Goal: Feedback & Contribution: Contribute content

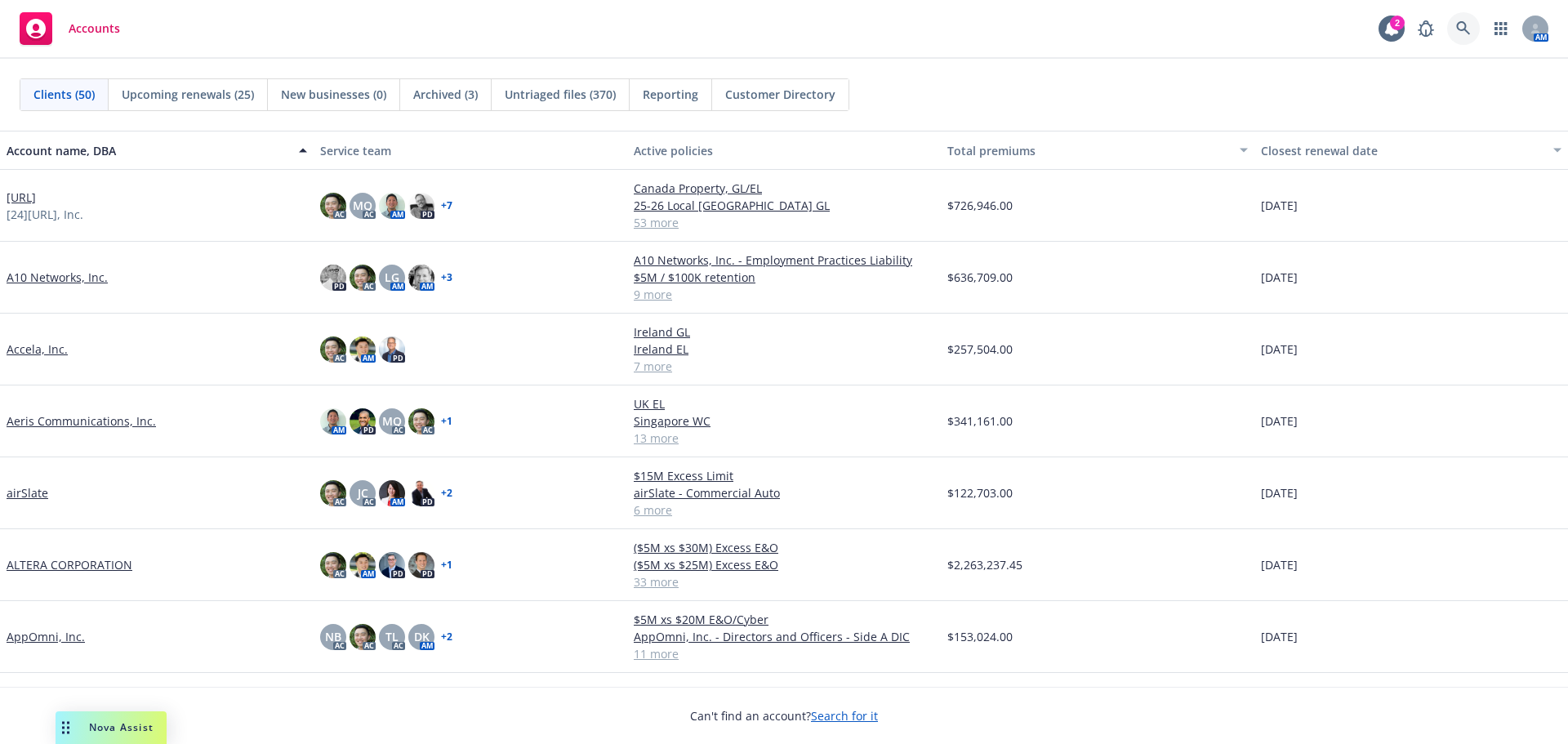
click at [1462, 31] on icon at bounding box center [1463, 29] width 14 height 14
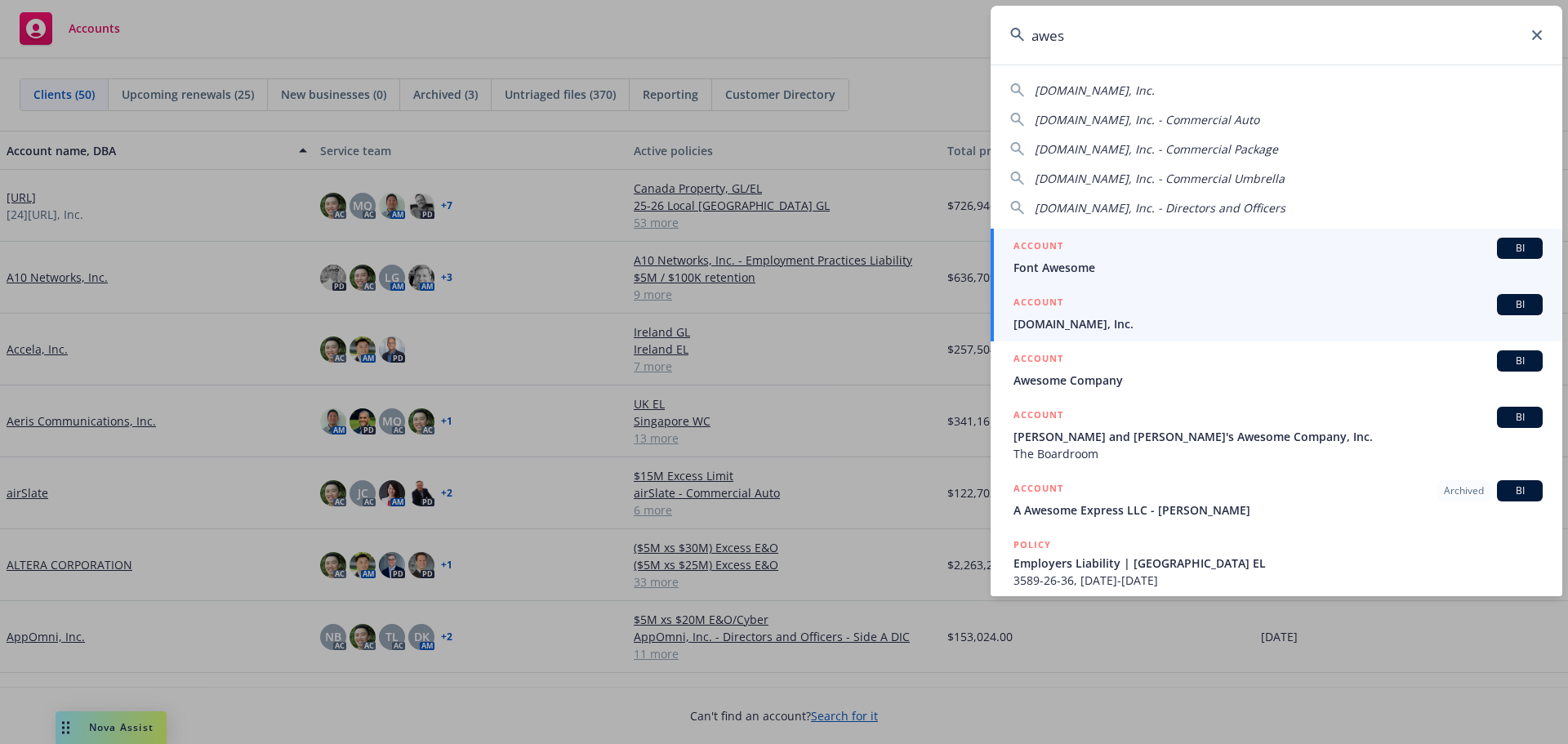
type input "awes"
click at [1197, 312] on div "ACCOUNT BI" at bounding box center [1278, 305] width 529 height 22
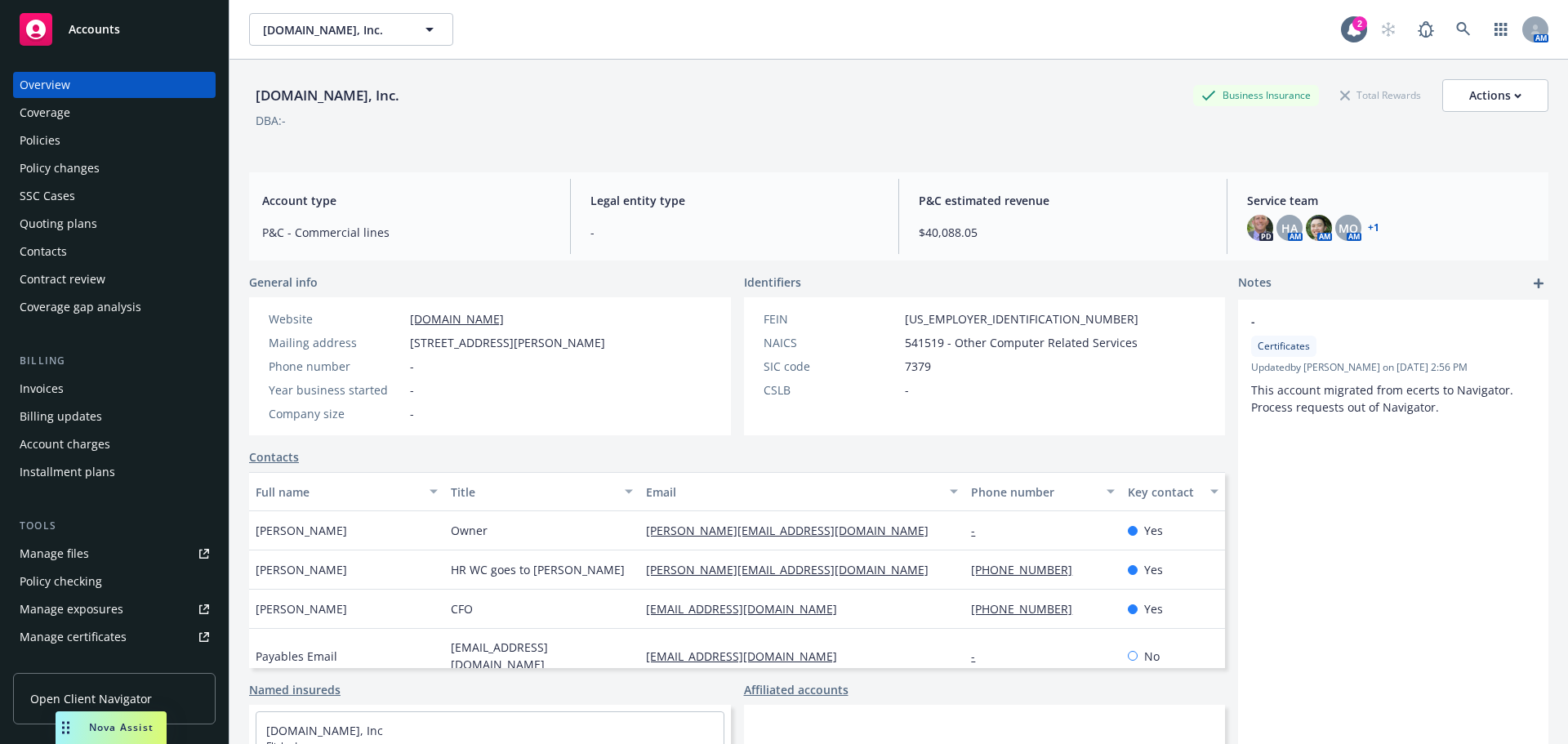
click at [129, 152] on div "Policies" at bounding box center [115, 140] width 190 height 26
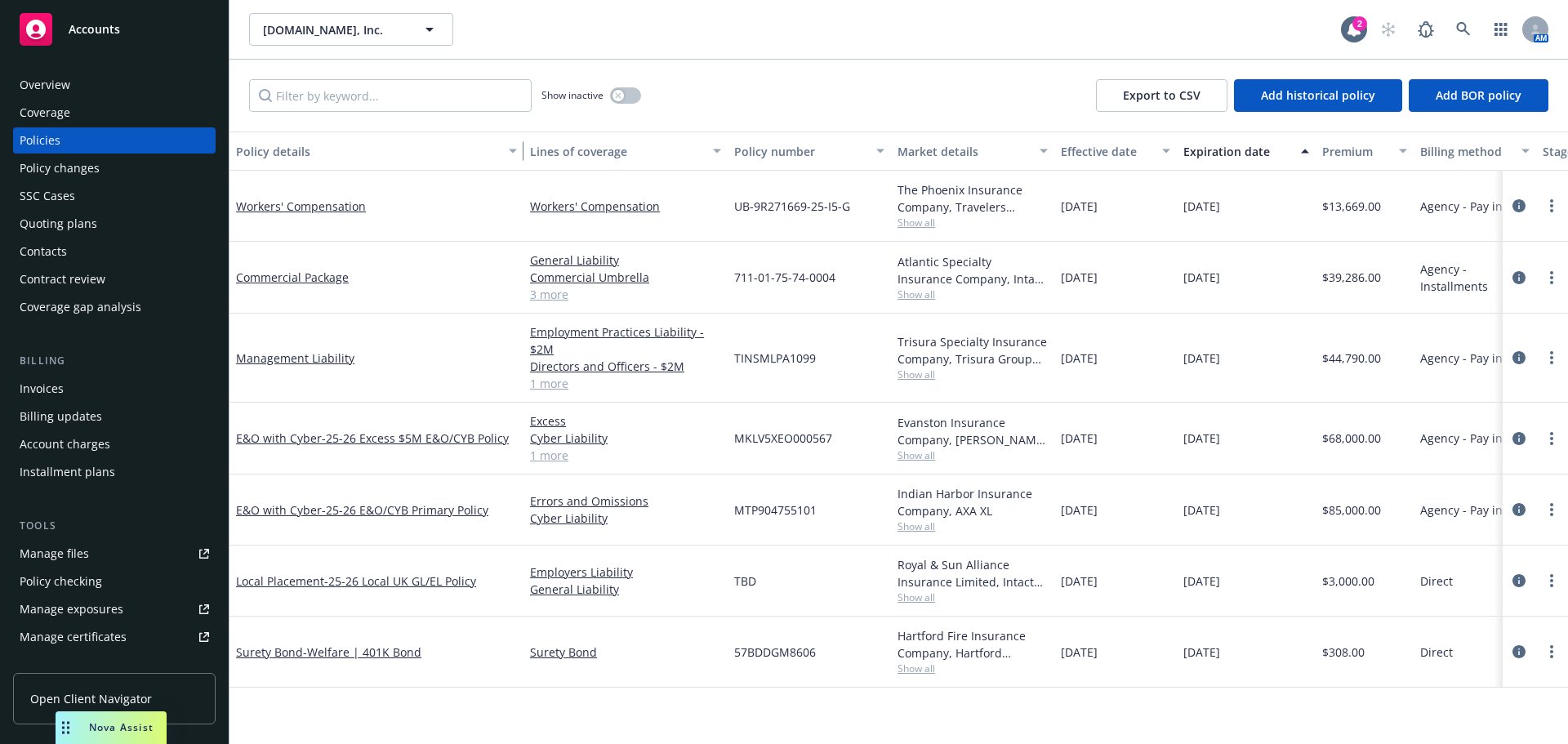
drag, startPoint x: 343, startPoint y: 160, endPoint x: 515, endPoint y: 168, distance: 172.2
click at [515, 168] on div "button" at bounding box center [515, 152] width 8 height 38
click at [172, 32] on div "Accounts" at bounding box center [115, 29] width 190 height 33
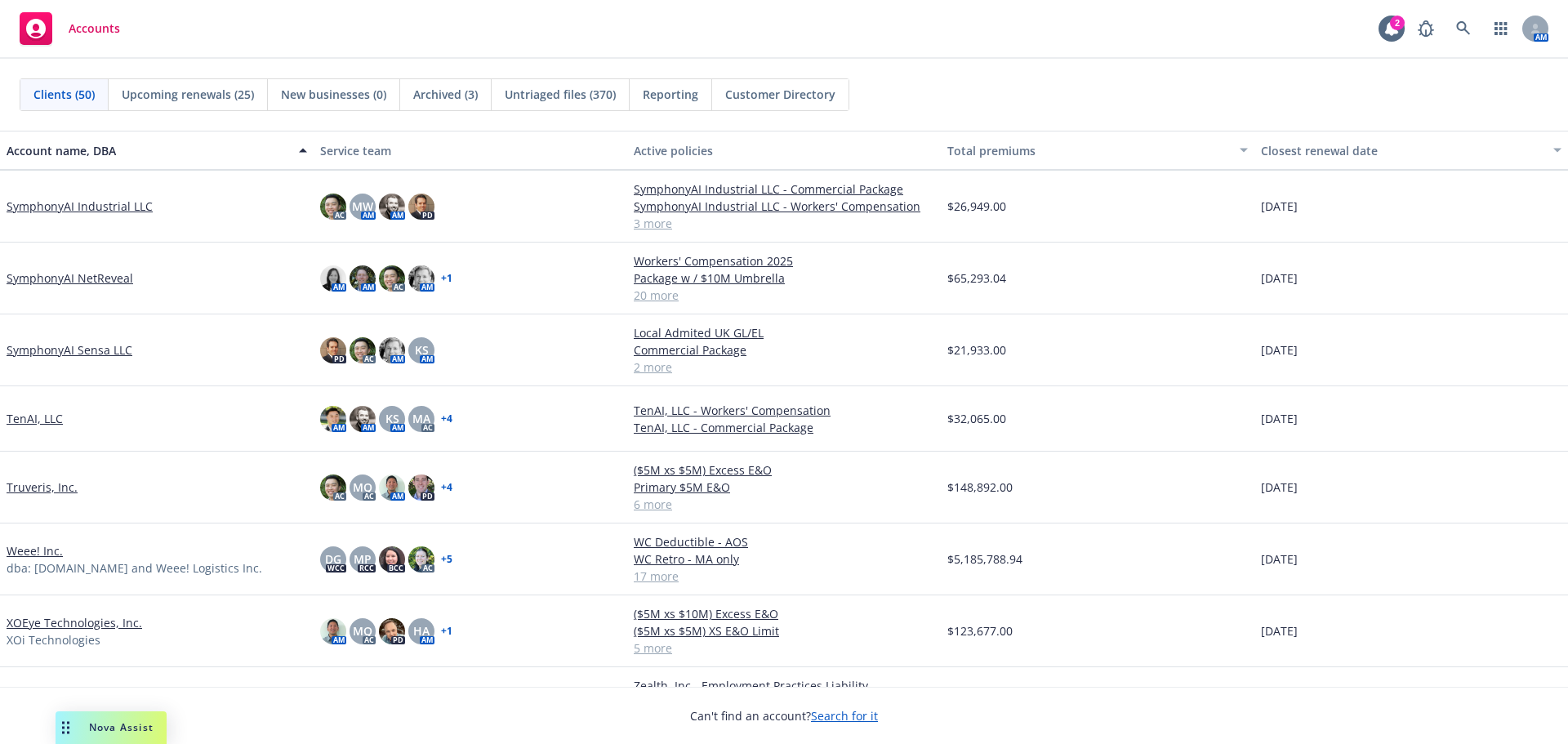
scroll to position [2803, 0]
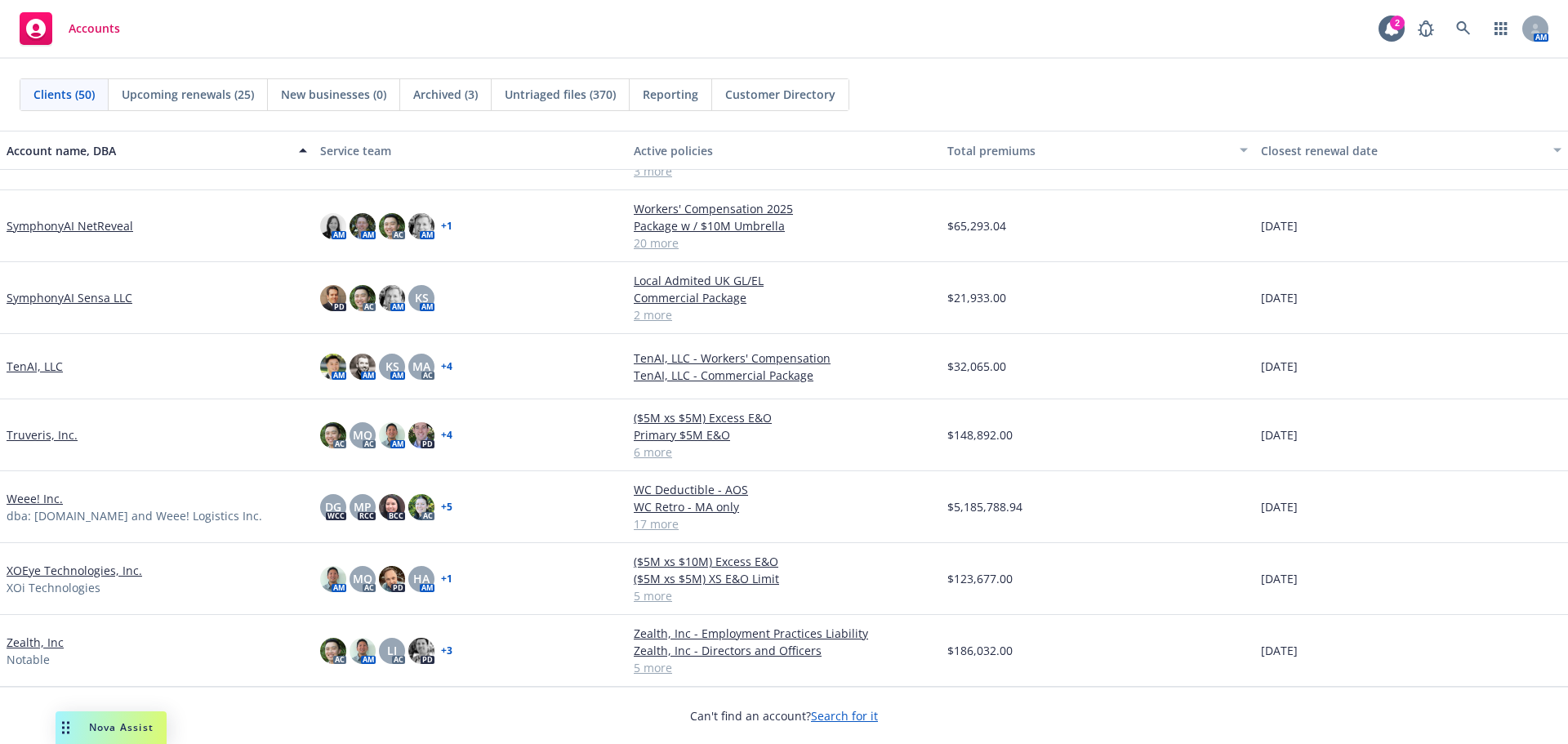
click at [42, 495] on link "Weee! Inc." at bounding box center [34, 498] width 56 height 17
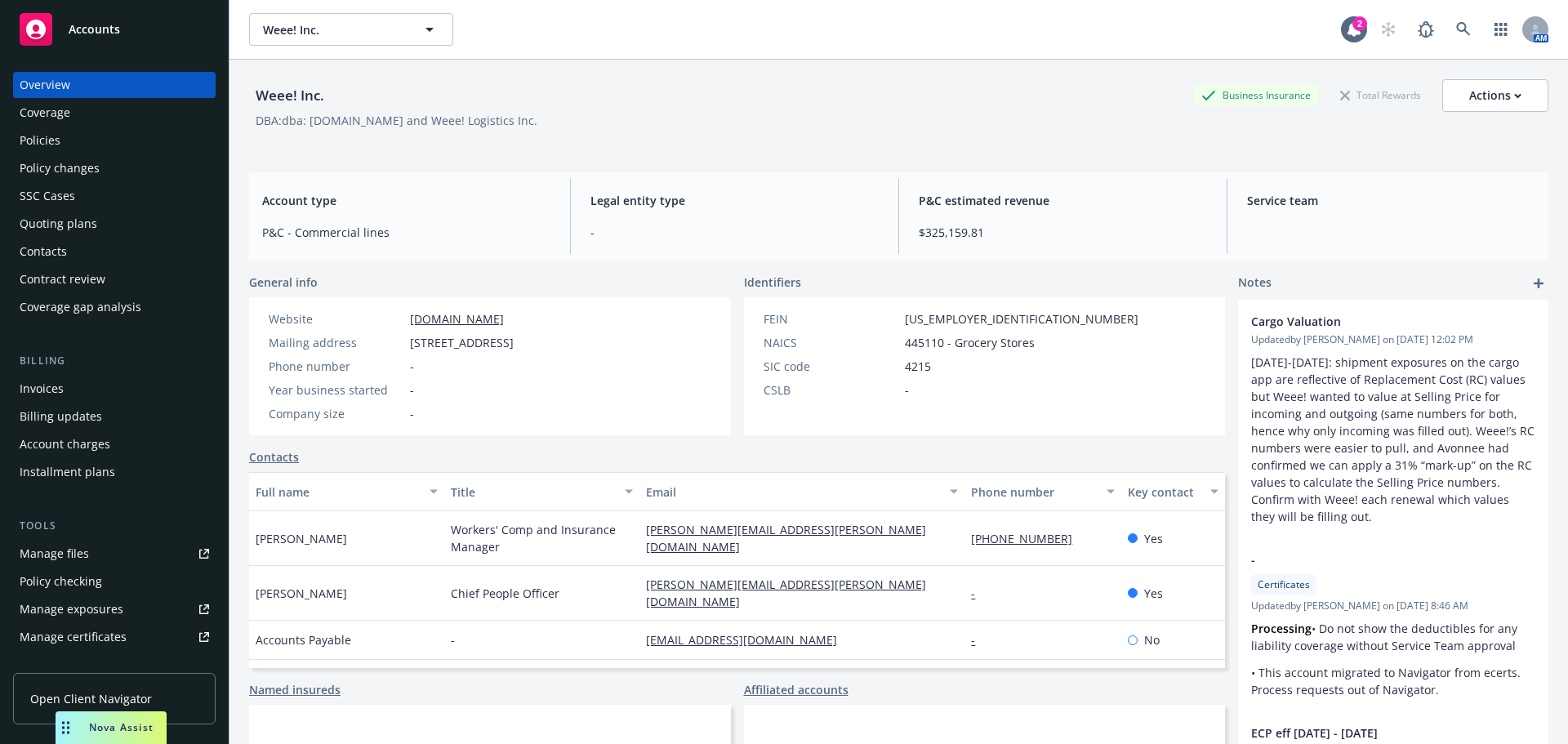
click at [47, 393] on div "Invoices" at bounding box center [42, 388] width 44 height 26
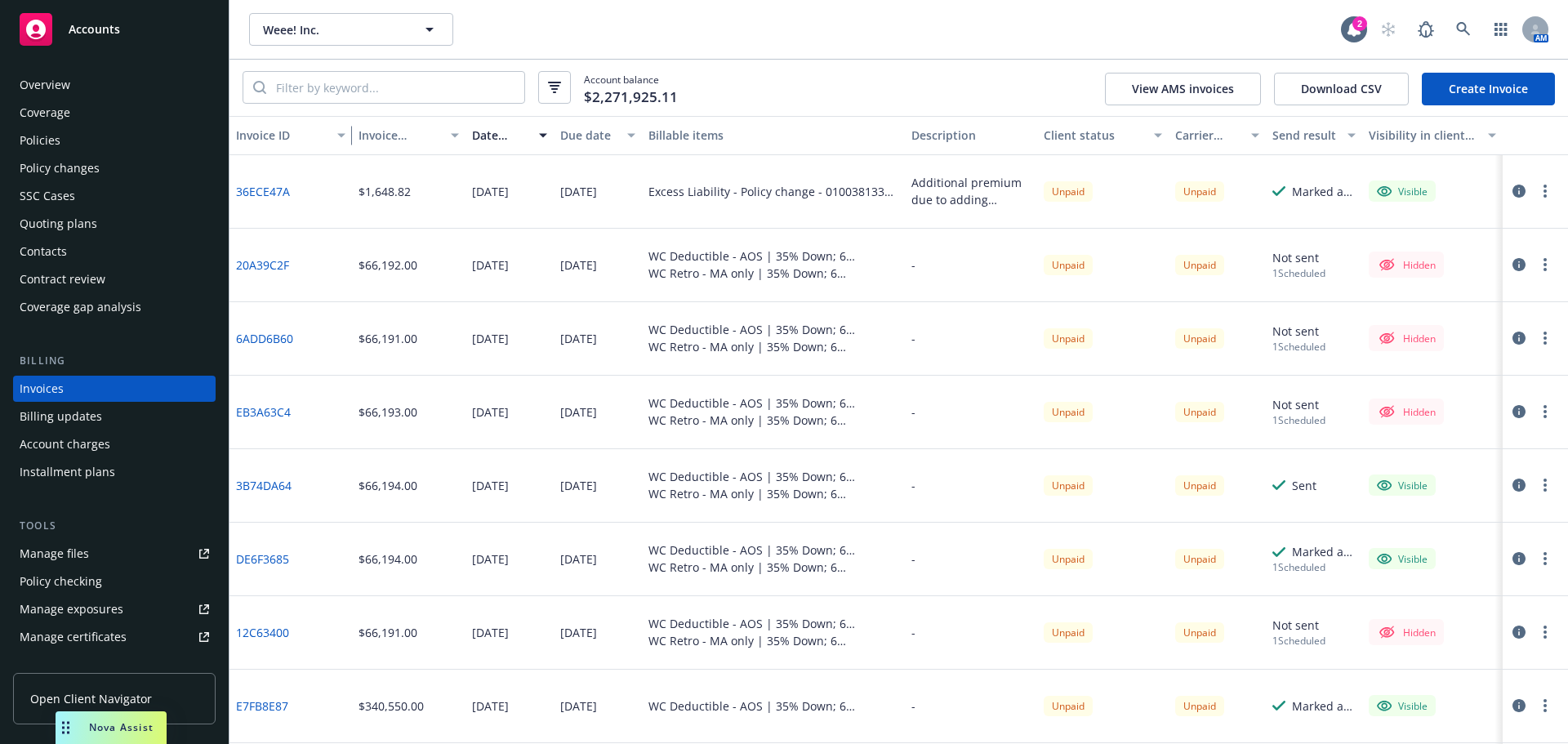
drag, startPoint x: 309, startPoint y: 136, endPoint x: 382, endPoint y: 142, distance: 73.2
click at [339, 141] on div "button" at bounding box center [343, 135] width 8 height 38
click at [287, 291] on div "20A39C2F" at bounding box center [289, 265] width 120 height 73
click at [176, 143] on div "Policies" at bounding box center [115, 140] width 190 height 26
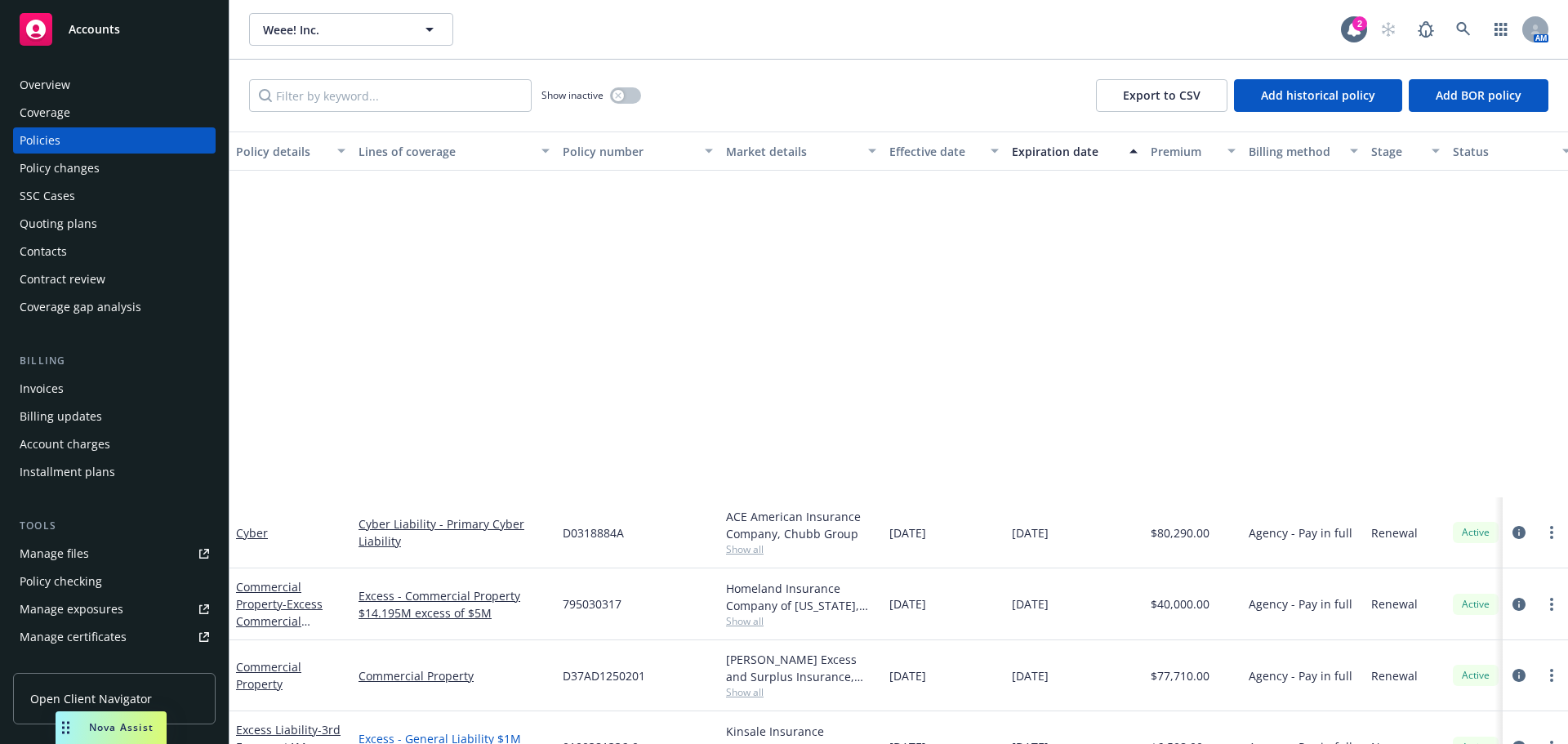
scroll to position [408, 0]
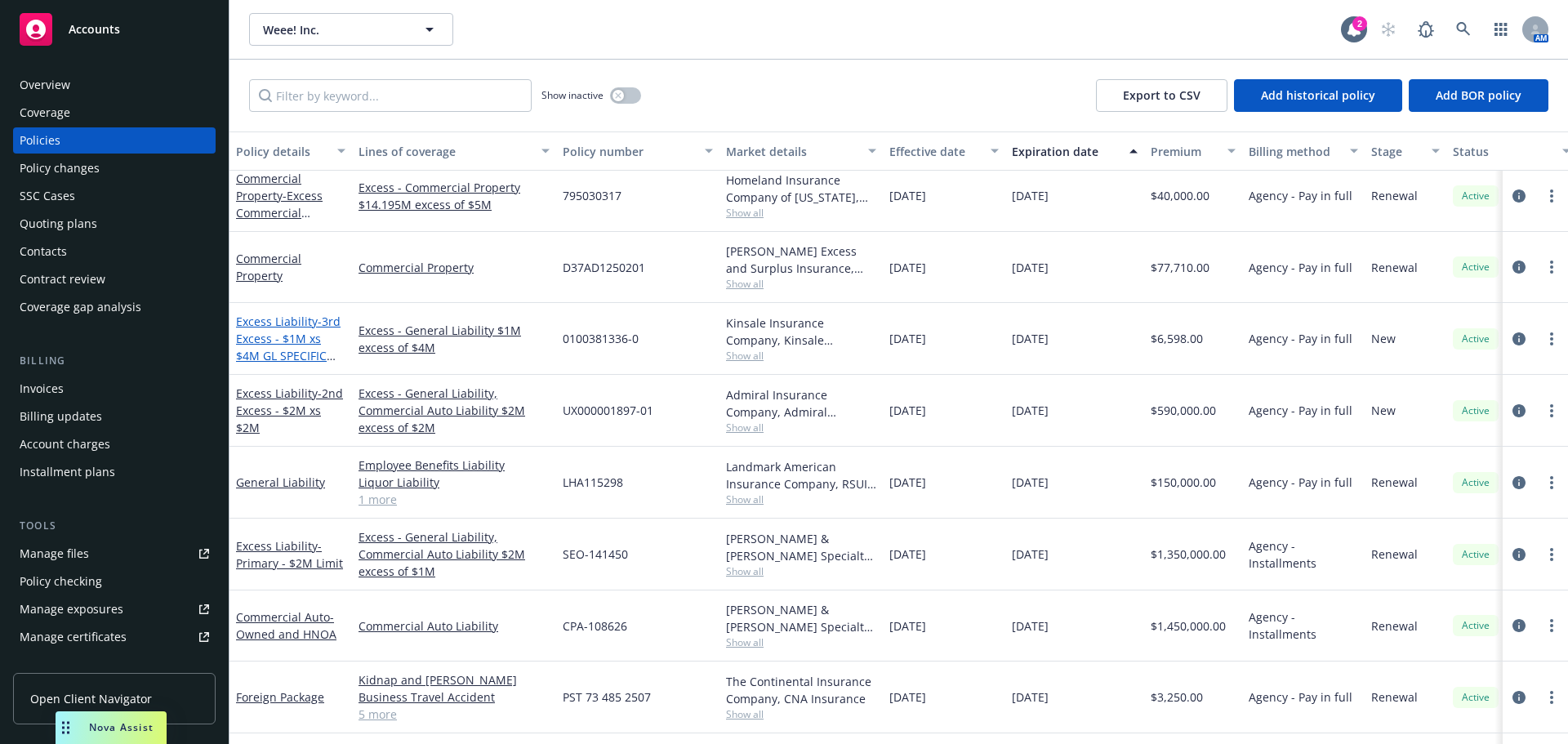
click at [288, 342] on span "- 3rd Excess - $1M xs $4M GL SPECIFIC LOCATIONS ONLY" at bounding box center [288, 347] width 105 height 67
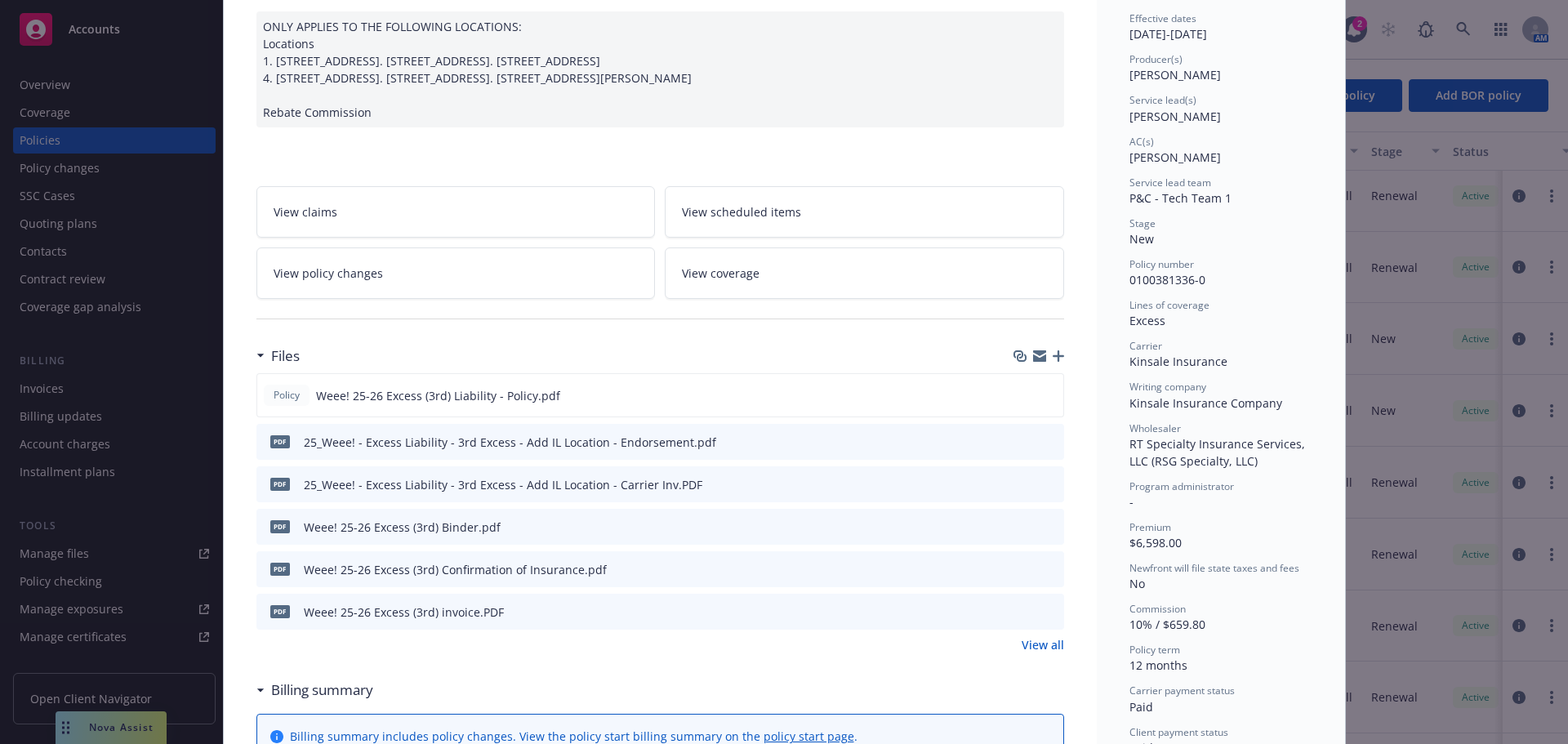
scroll to position [81, 0]
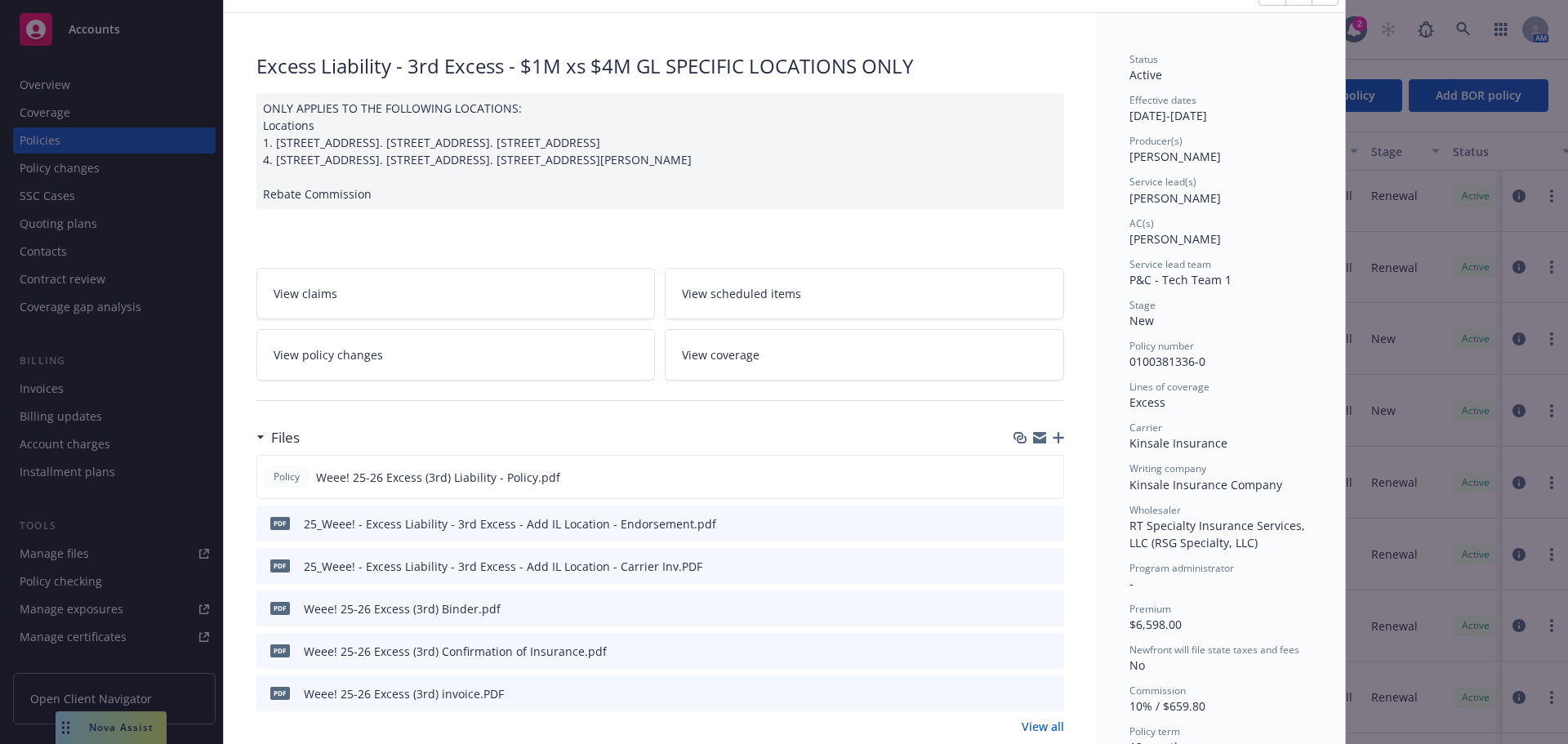
click at [1165, 443] on span "Kinsale Insurance" at bounding box center [1178, 442] width 98 height 15
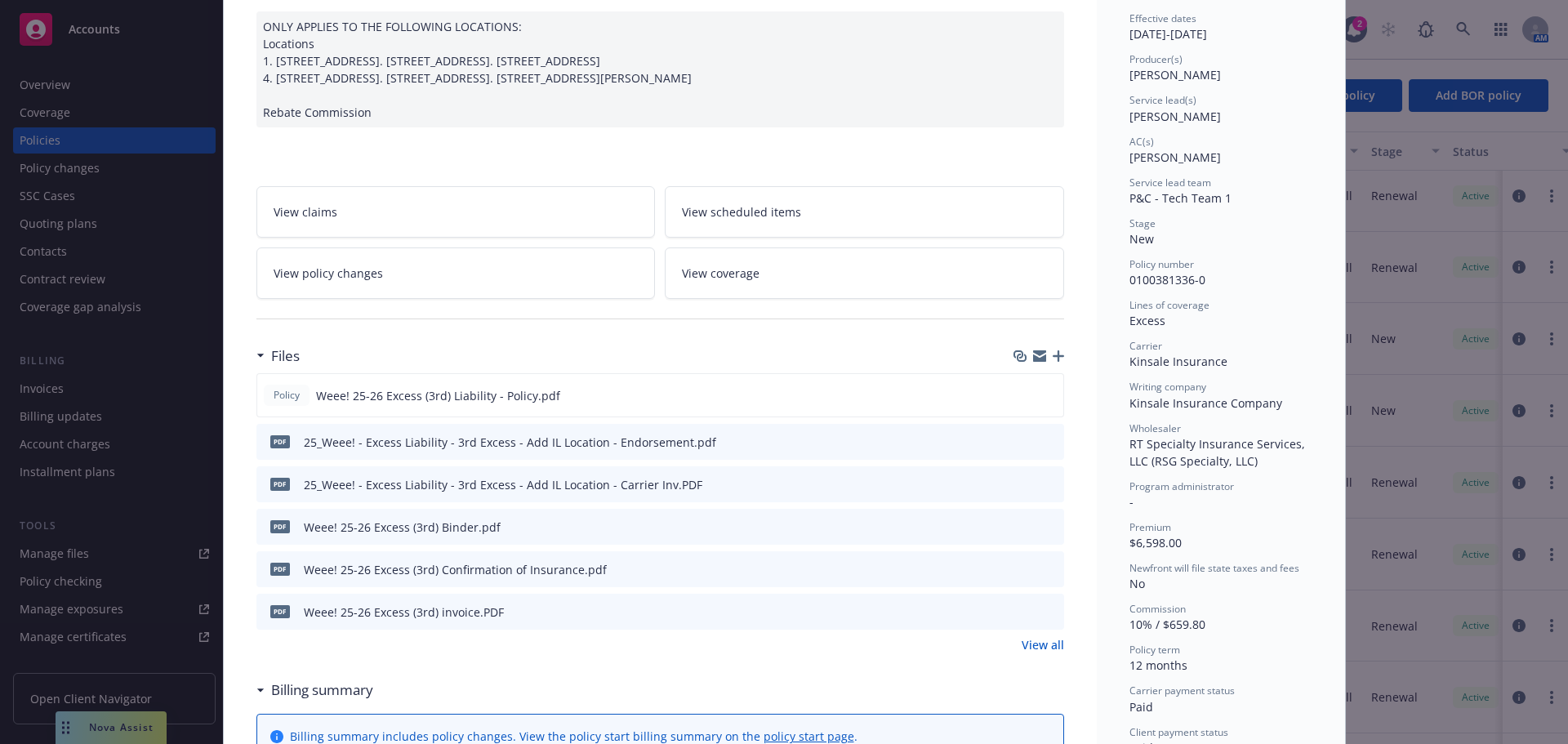
scroll to position [245, 0]
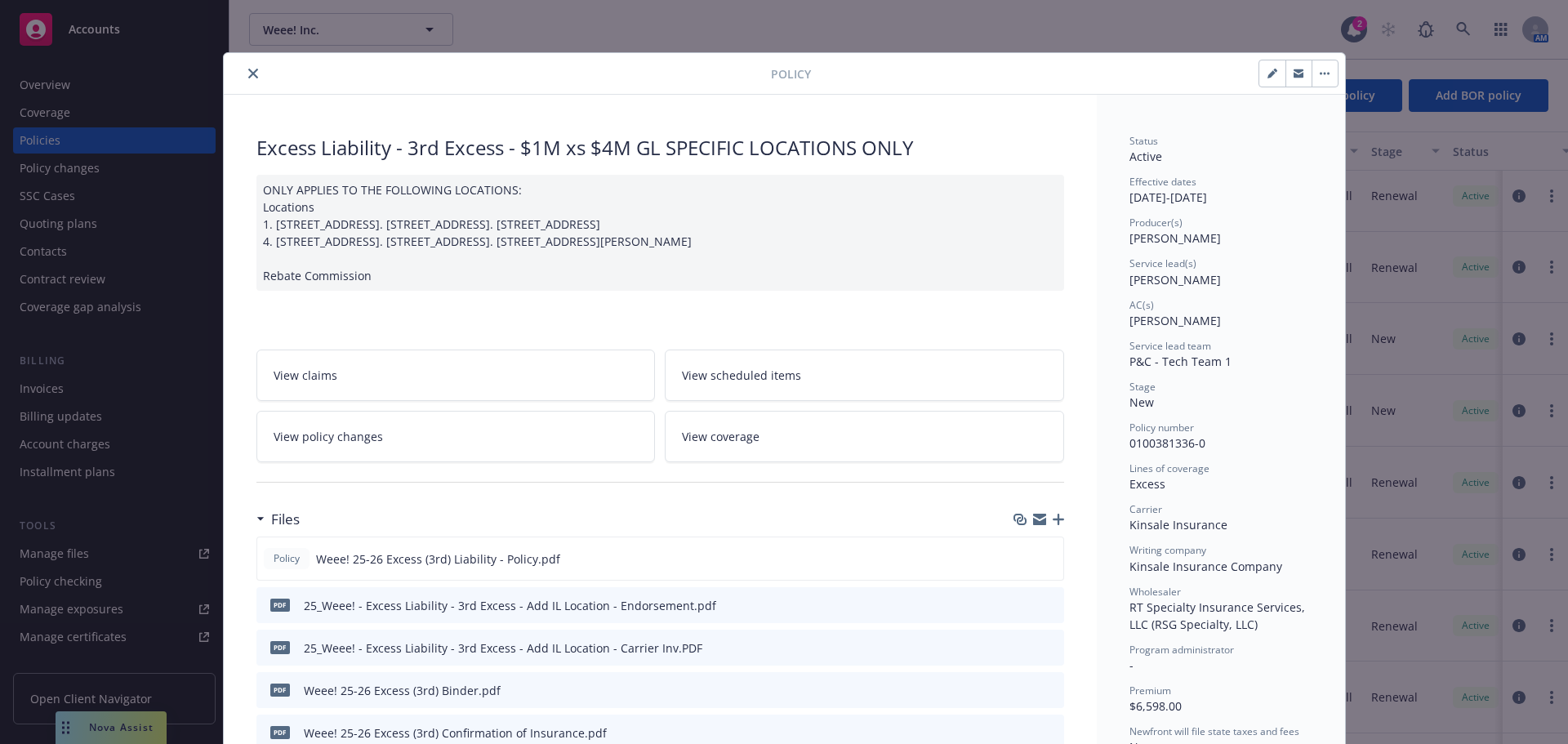
scroll to position [81, 0]
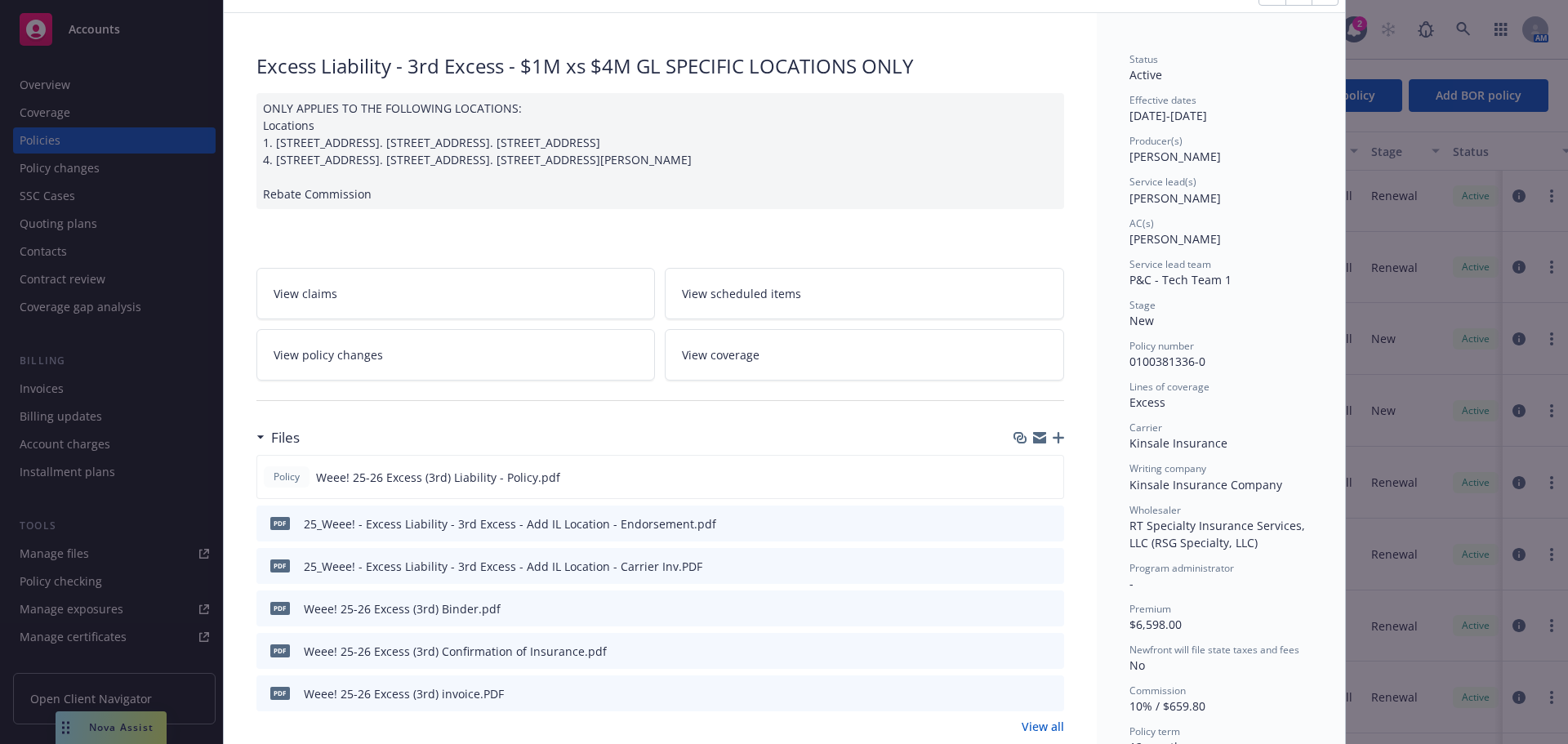
click at [473, 381] on link "View policy changes" at bounding box center [456, 355] width 399 height 51
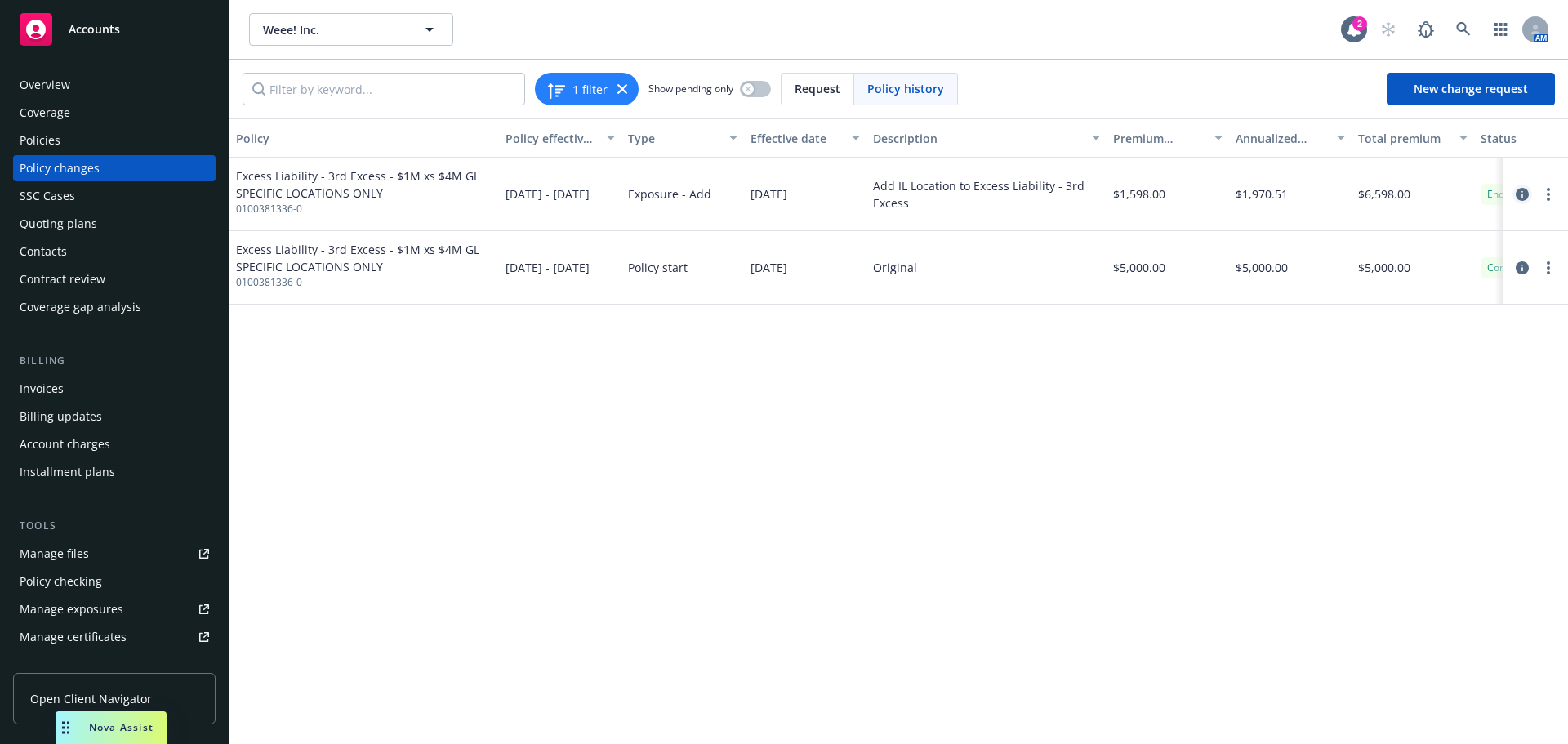
click at [1519, 195] on icon "circleInformation" at bounding box center [1522, 194] width 13 height 13
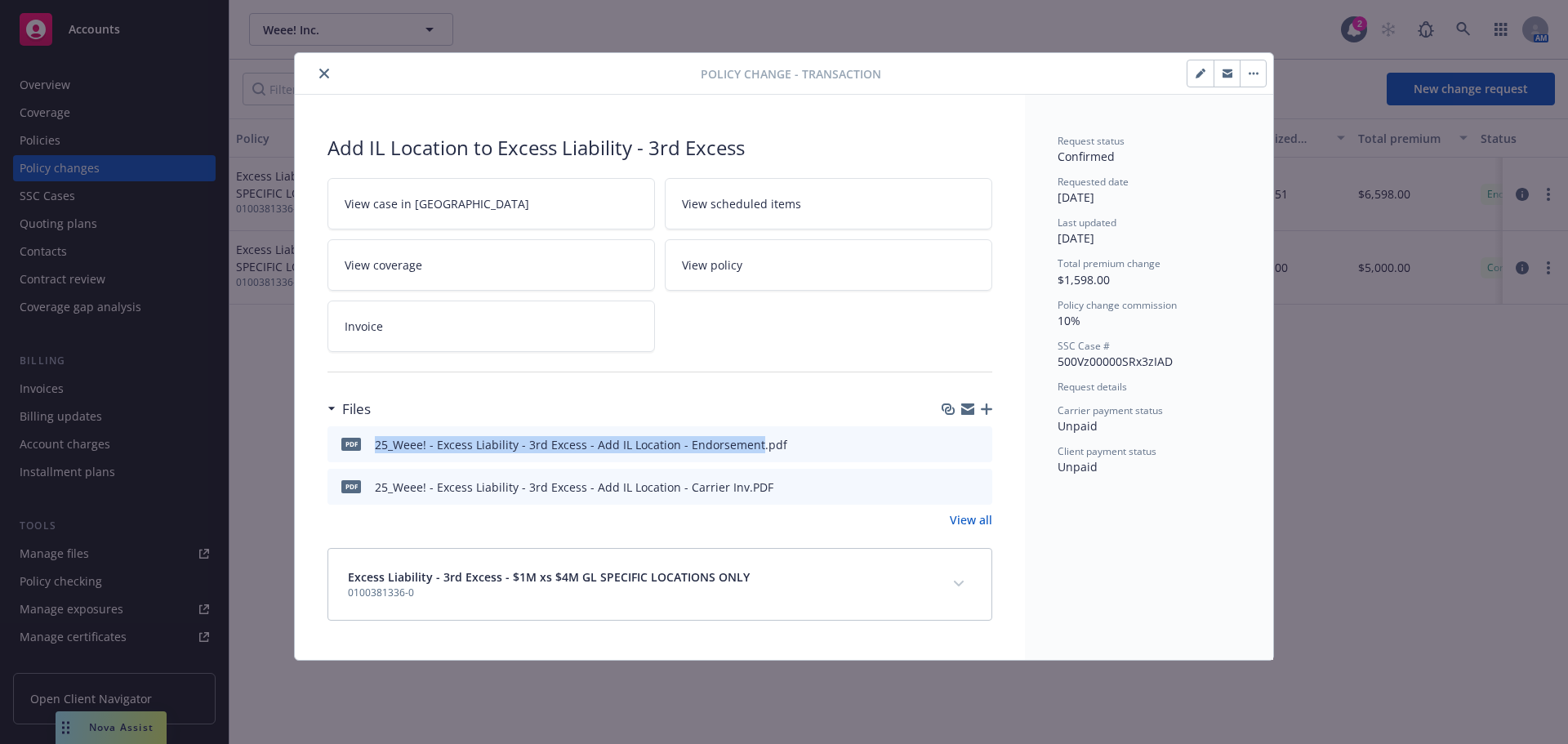
drag, startPoint x: 751, startPoint y: 446, endPoint x: 369, endPoint y: 446, distance: 382.0
click at [369, 446] on div "pdf 25_Weee! - Excess Liability - 3rd Excess - Add IL Location - Endorsement.pdf" at bounding box center [561, 444] width 453 height 34
copy div "25_Weee! - Excess Liability - 3rd Excess - Add IL Location - Endorsement"
click at [738, 465] on div "pdf 25_Weee! - Excess Liability - 3rd Excess - Add IL Location - Endorsement.pd…" at bounding box center [660, 465] width 664 height 79
drag, startPoint x: 753, startPoint y: 444, endPoint x: 377, endPoint y: 448, distance: 376.0
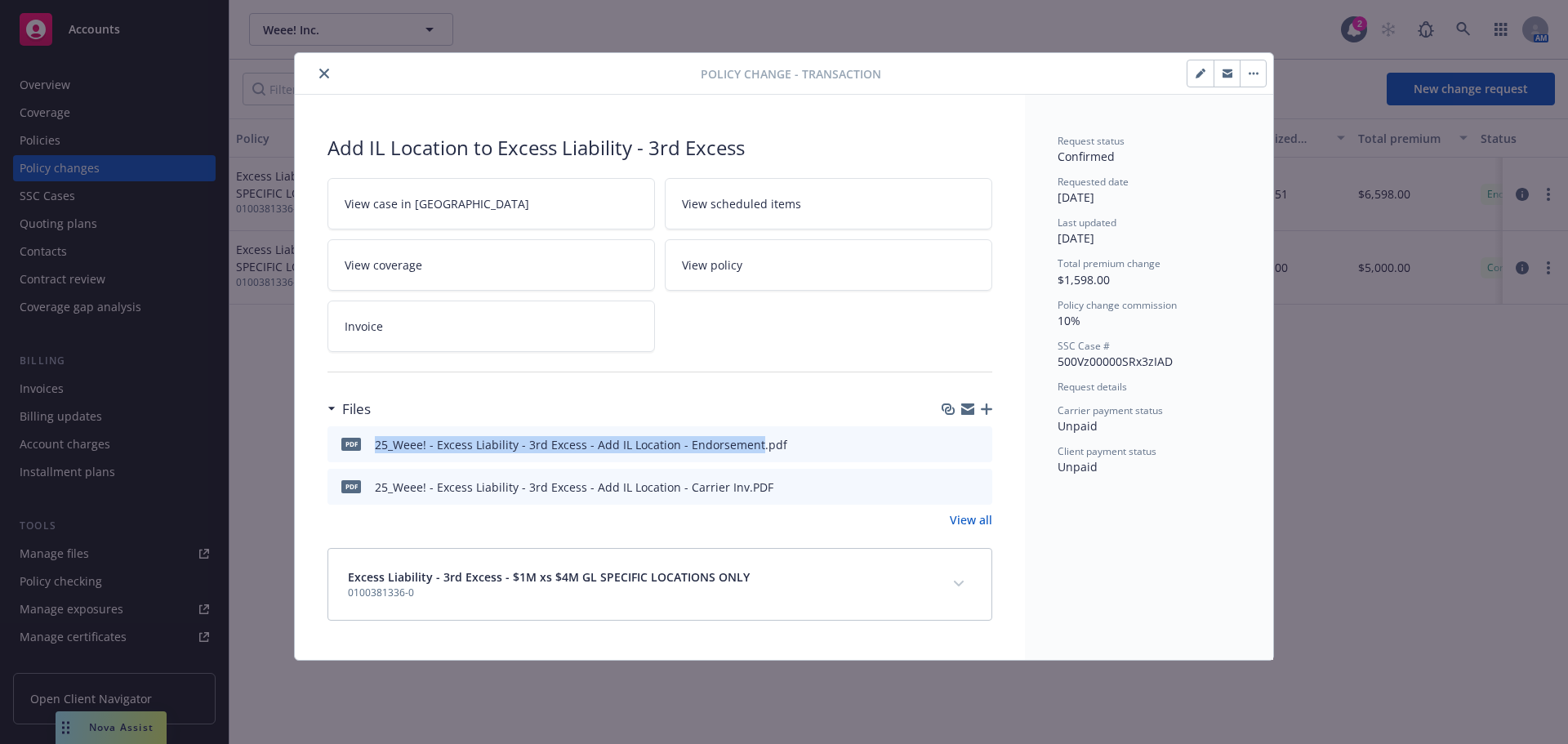
click at [377, 448] on div "25_Weee! - Excess Liability - 3rd Excess - Add IL Location - Endorsement.pdf" at bounding box center [580, 444] width 413 height 17
copy div "25_Weee! - Excess Liability - 3rd Excess - Add IL Location - Endorsement"
click at [988, 410] on icon "button" at bounding box center [987, 409] width 12 height 12
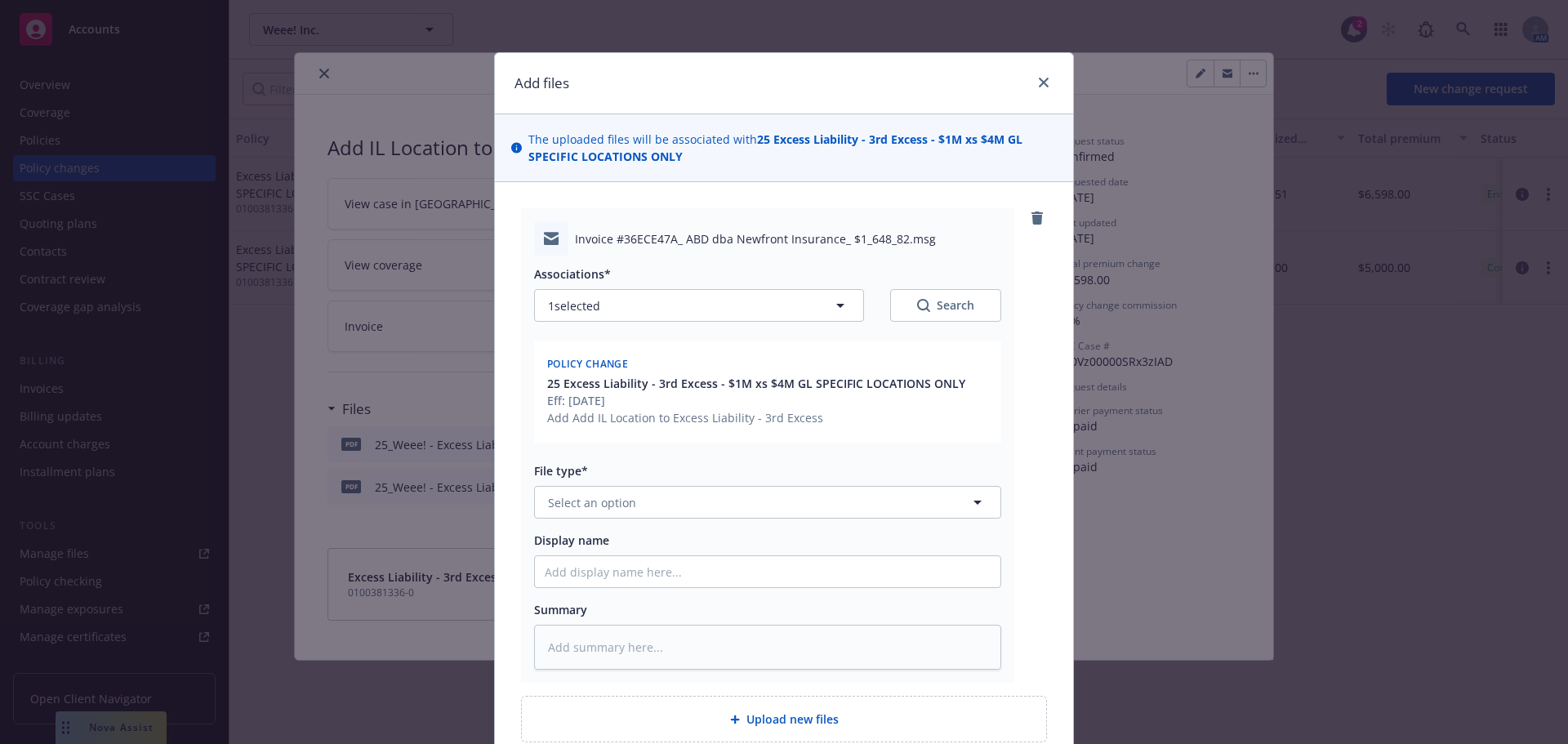
click at [896, 471] on div "File type*" at bounding box center [768, 470] width 468 height 17
click at [889, 495] on button "Select an option" at bounding box center [768, 502] width 468 height 33
type input "email"
click at [807, 552] on div "Email" at bounding box center [765, 548] width 446 height 23
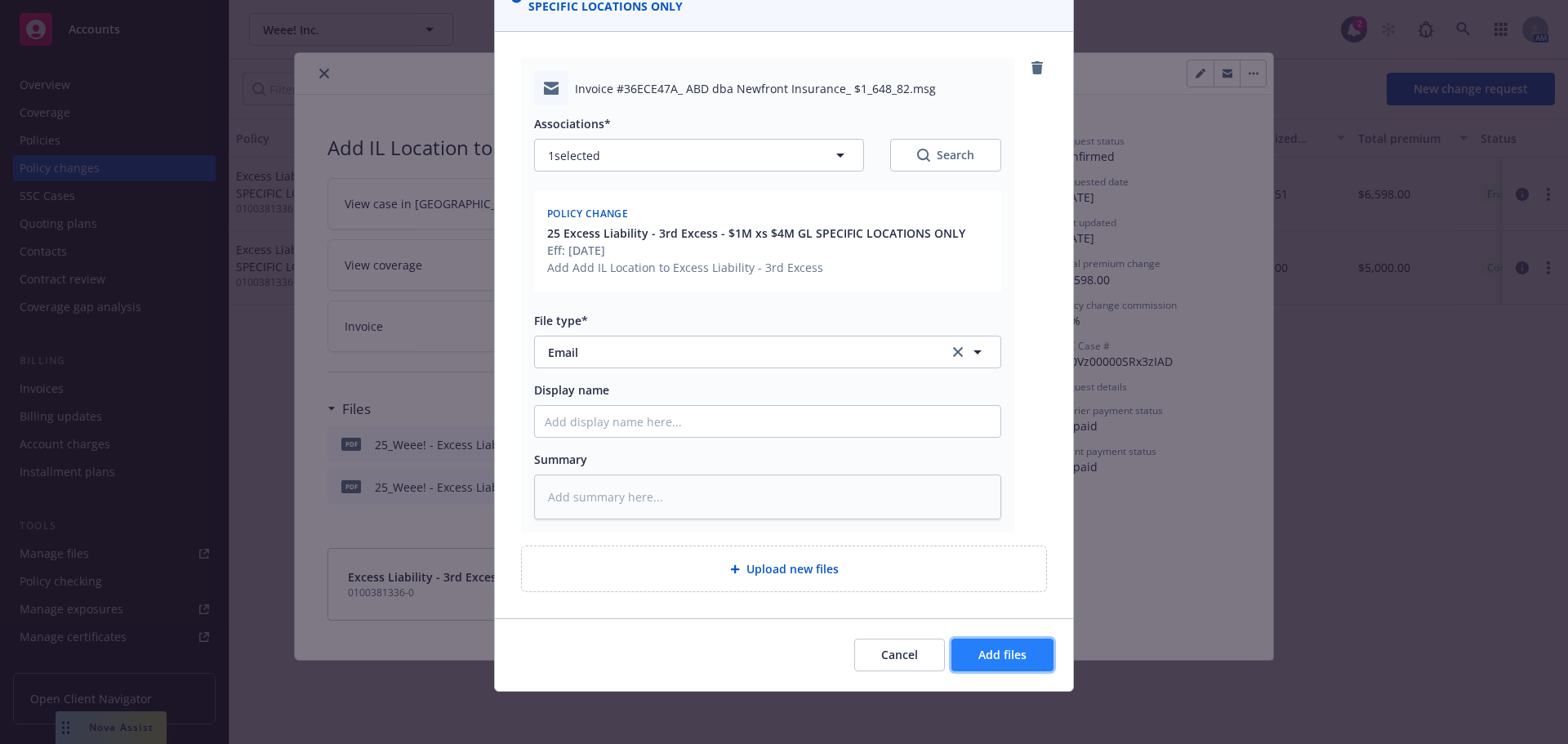
click at [1008, 650] on span "Add files" at bounding box center [1002, 655] width 48 height 15
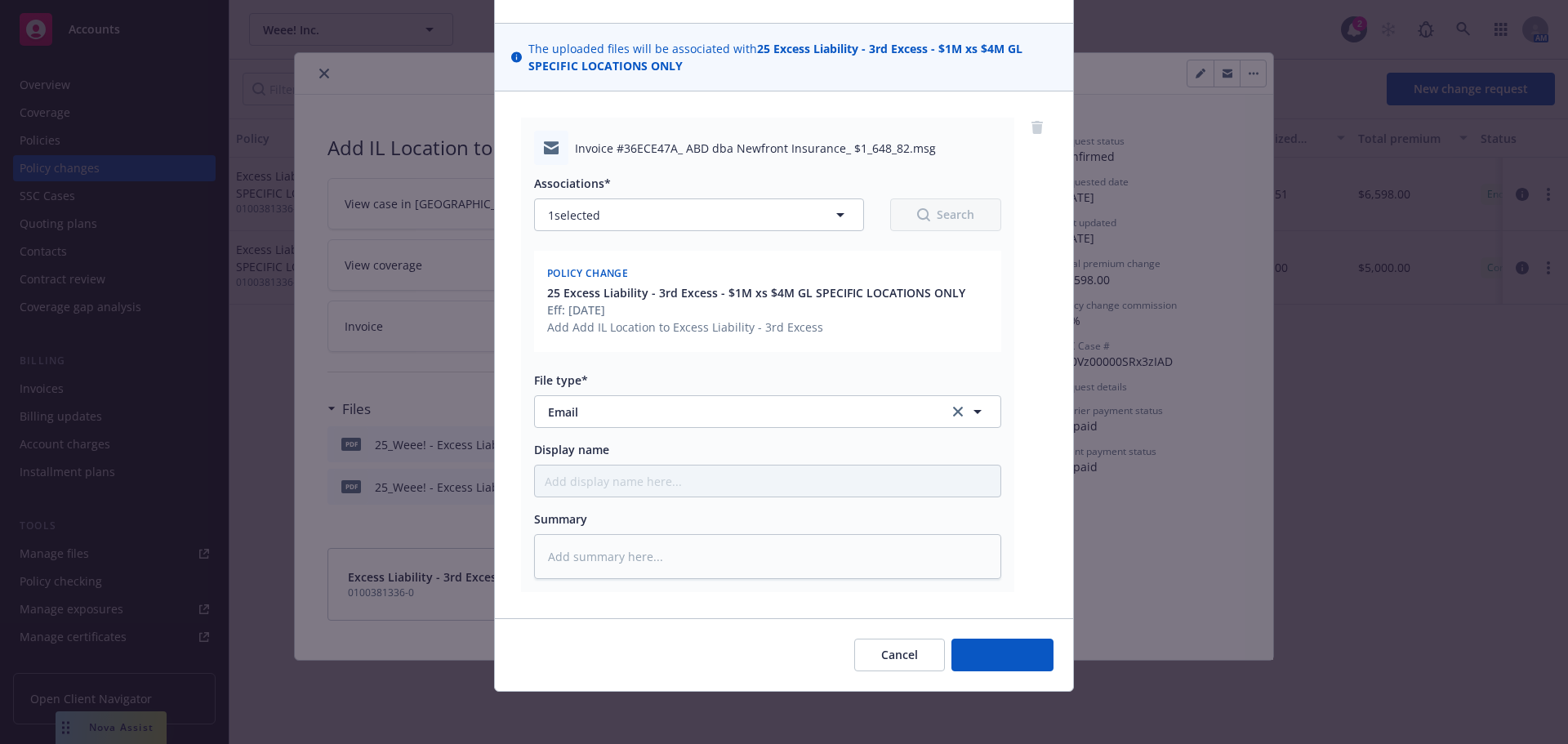
type textarea "x"
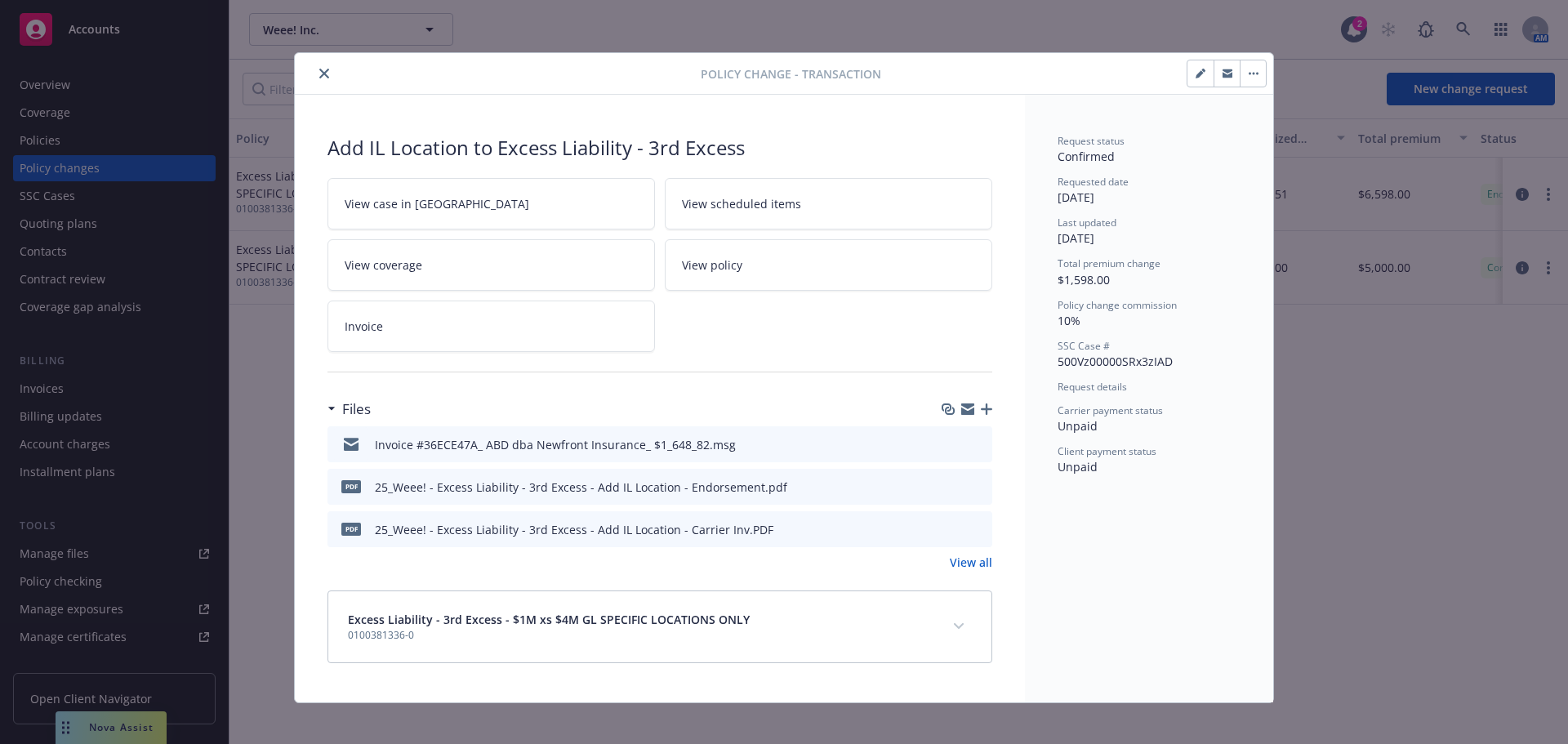
click at [323, 79] on button "close" at bounding box center [324, 74] width 20 height 20
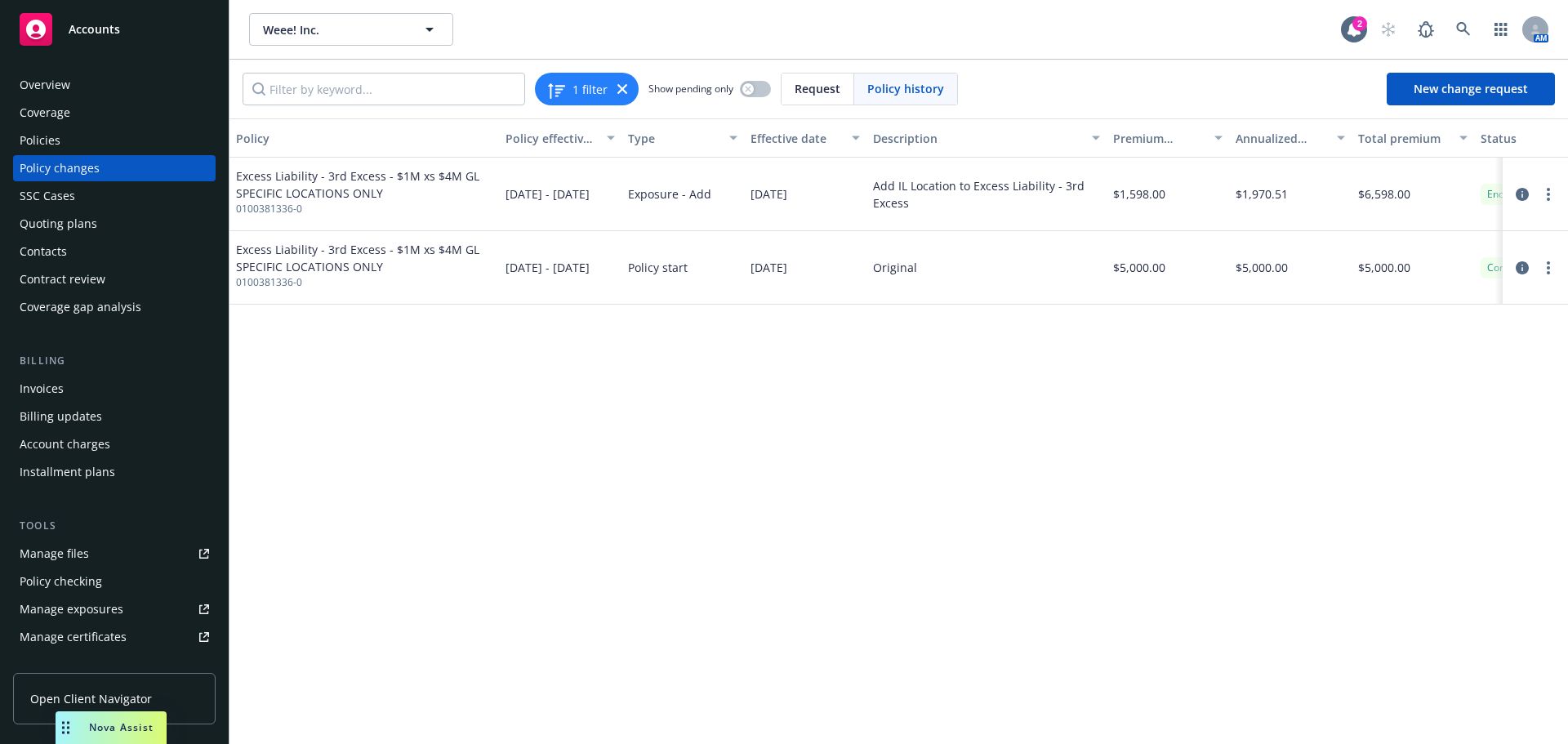
click at [125, 395] on div "Invoices" at bounding box center [115, 388] width 190 height 26
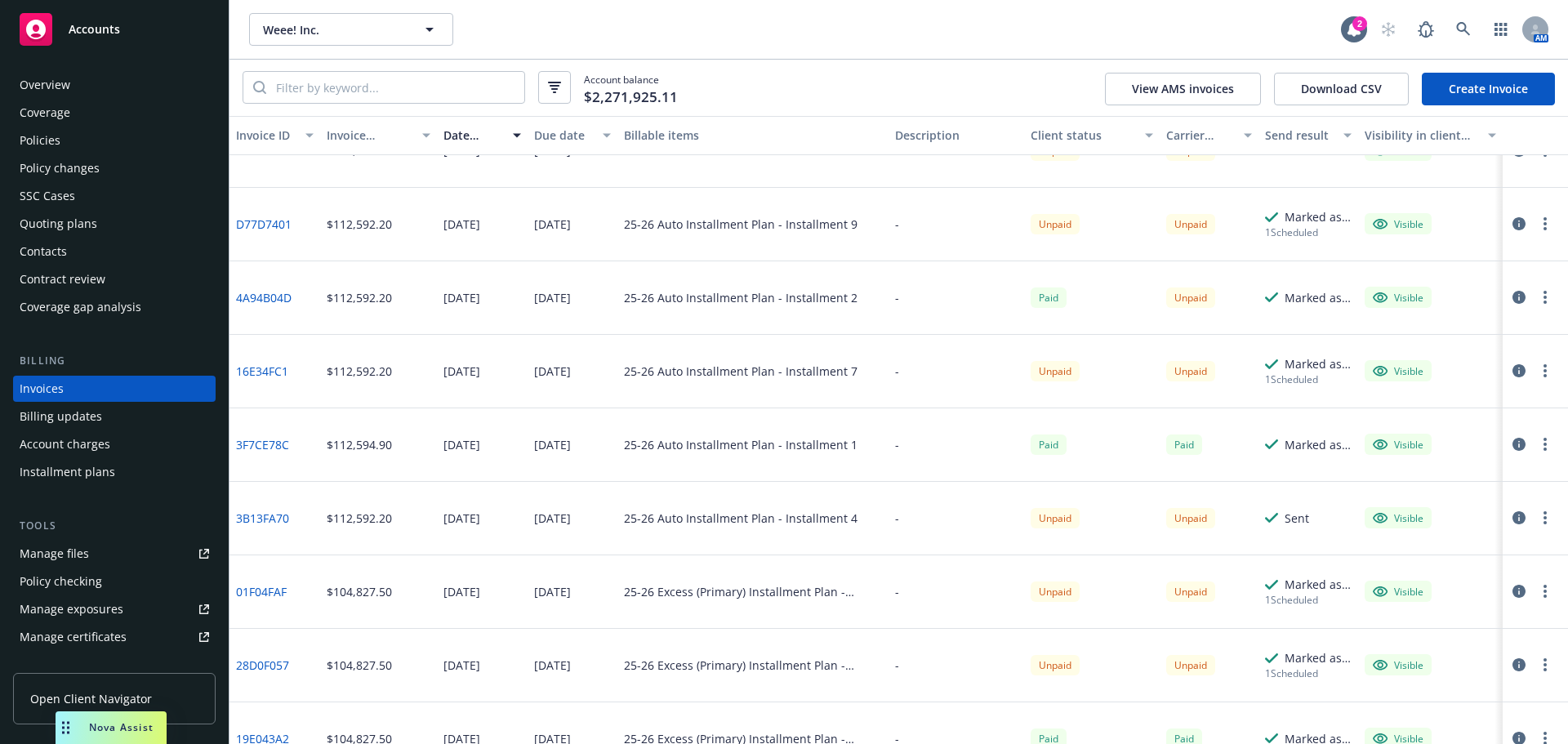
scroll to position [1062, 0]
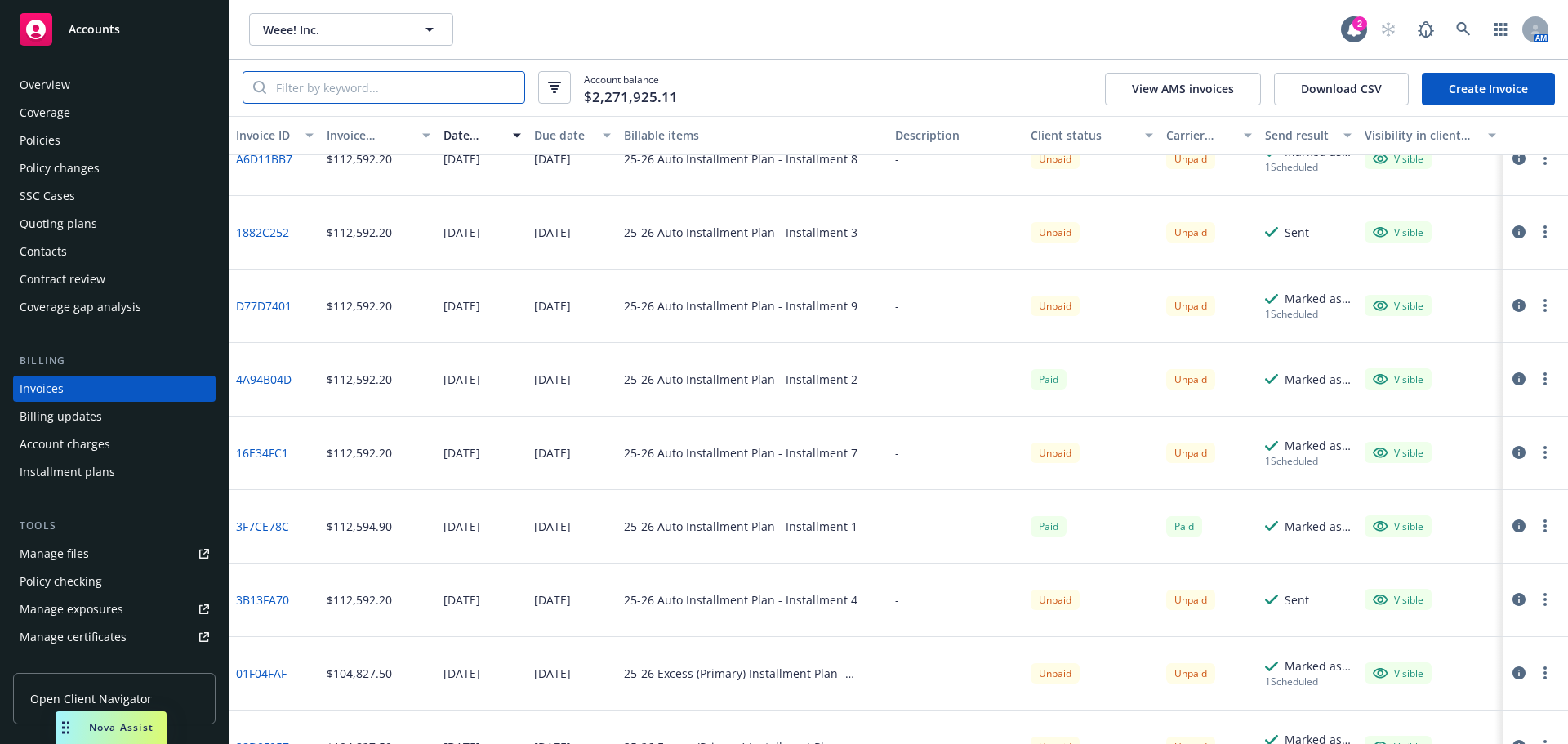
click at [321, 97] on input "search" at bounding box center [395, 88] width 258 height 31
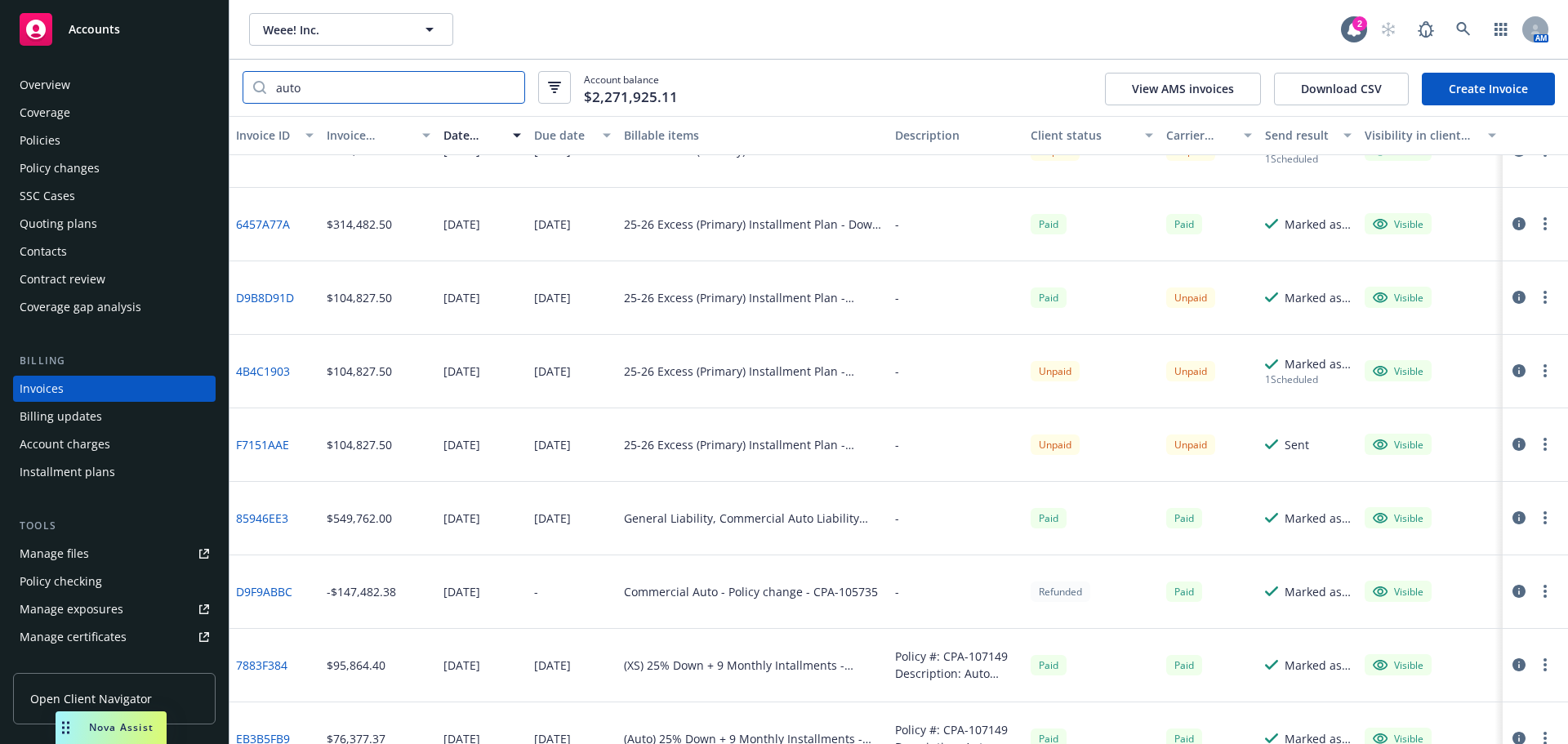
scroll to position [898, 0]
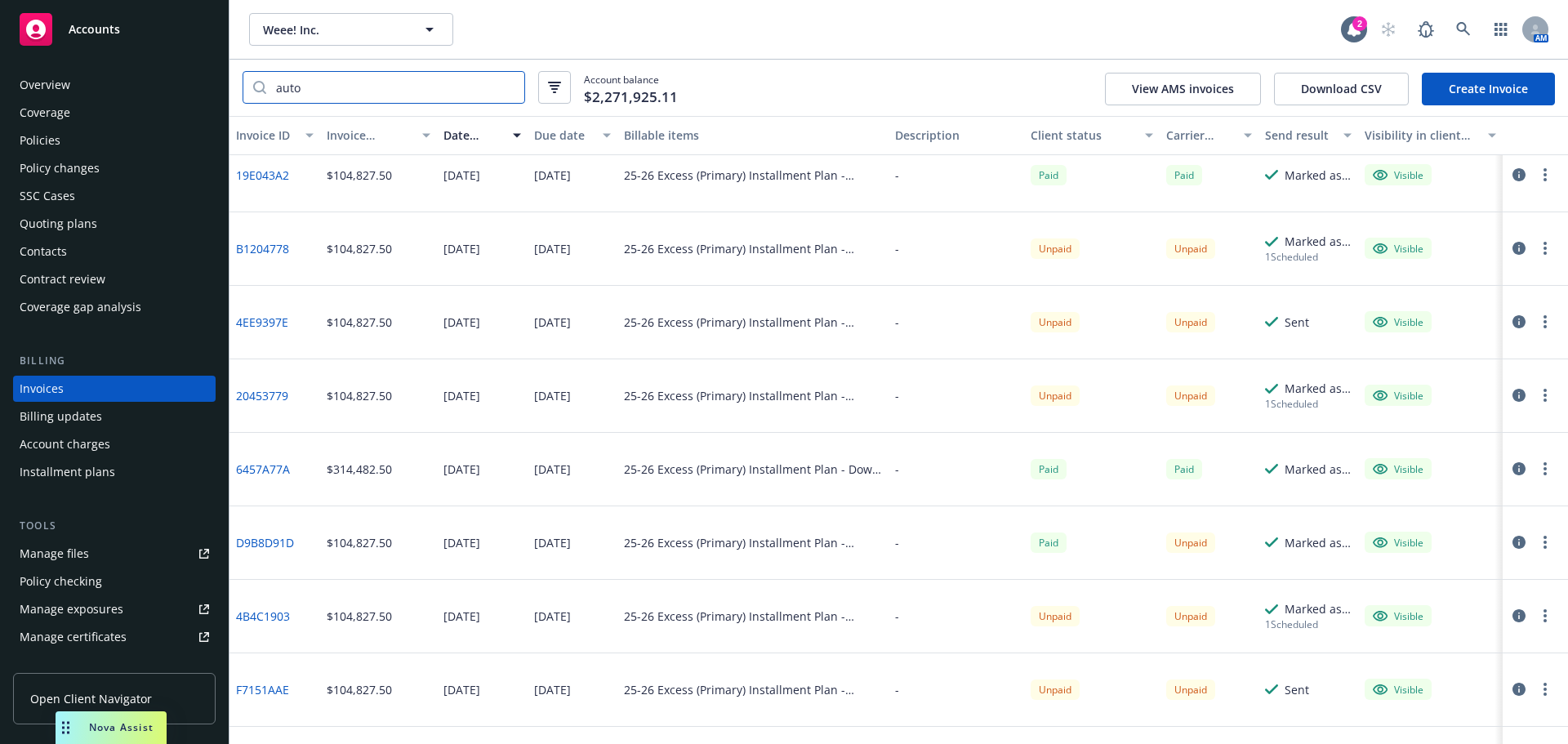
type input "auto"
click at [129, 138] on div "Policies" at bounding box center [115, 140] width 190 height 26
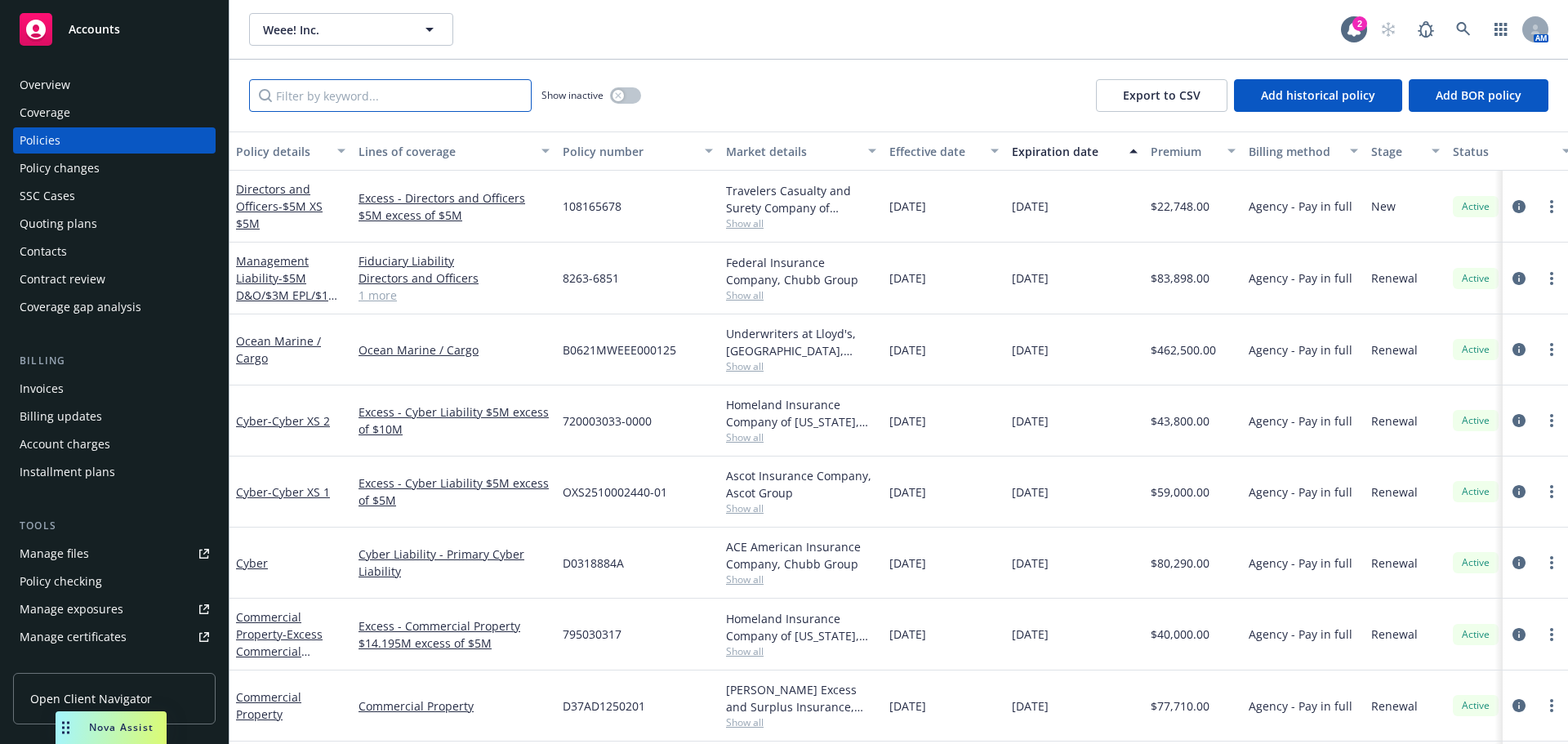
click at [461, 89] on input "Filter by keyword..." at bounding box center [390, 96] width 283 height 33
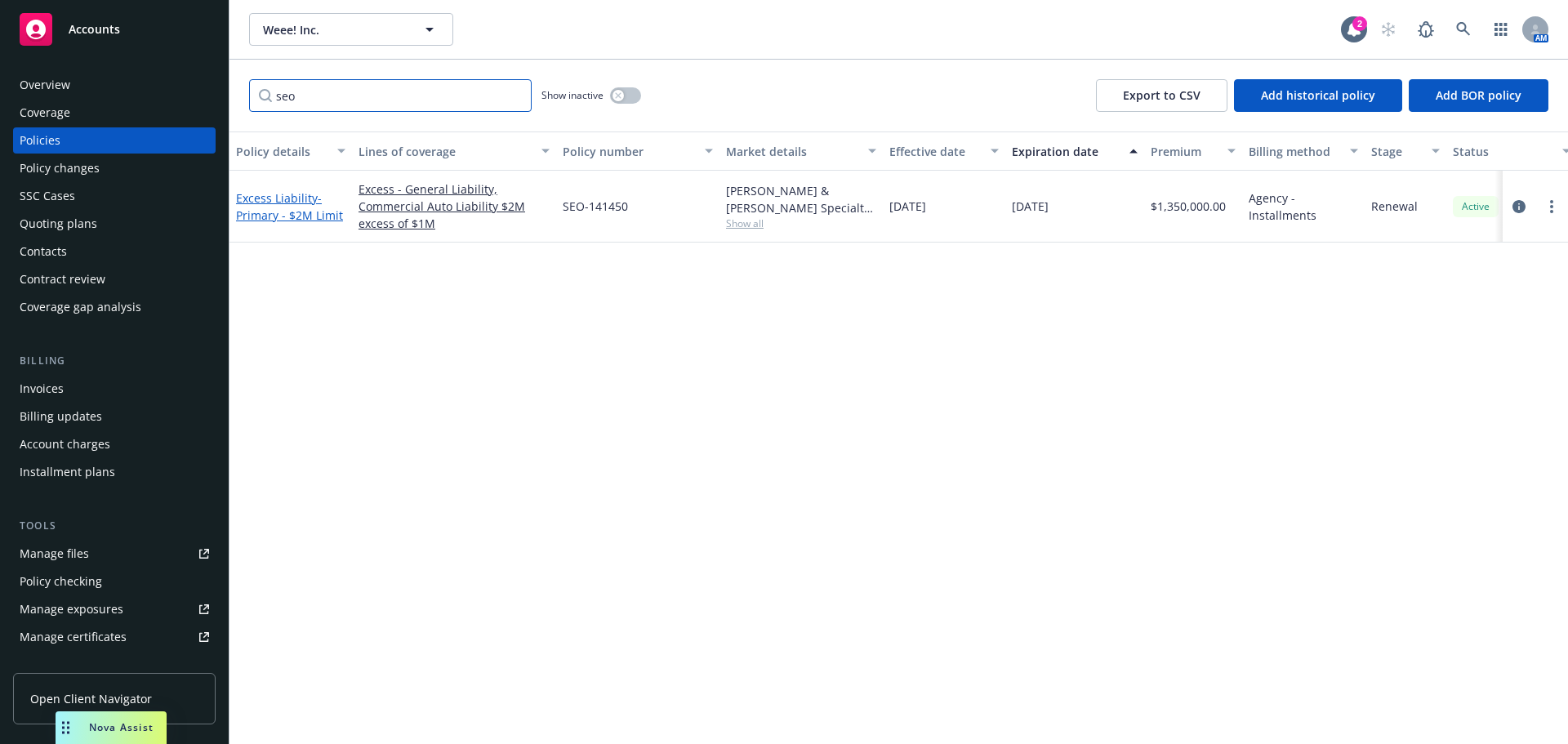
type input "seo"
click at [296, 202] on link "Excess Liability - Primary - $2M Limit" at bounding box center [289, 207] width 107 height 33
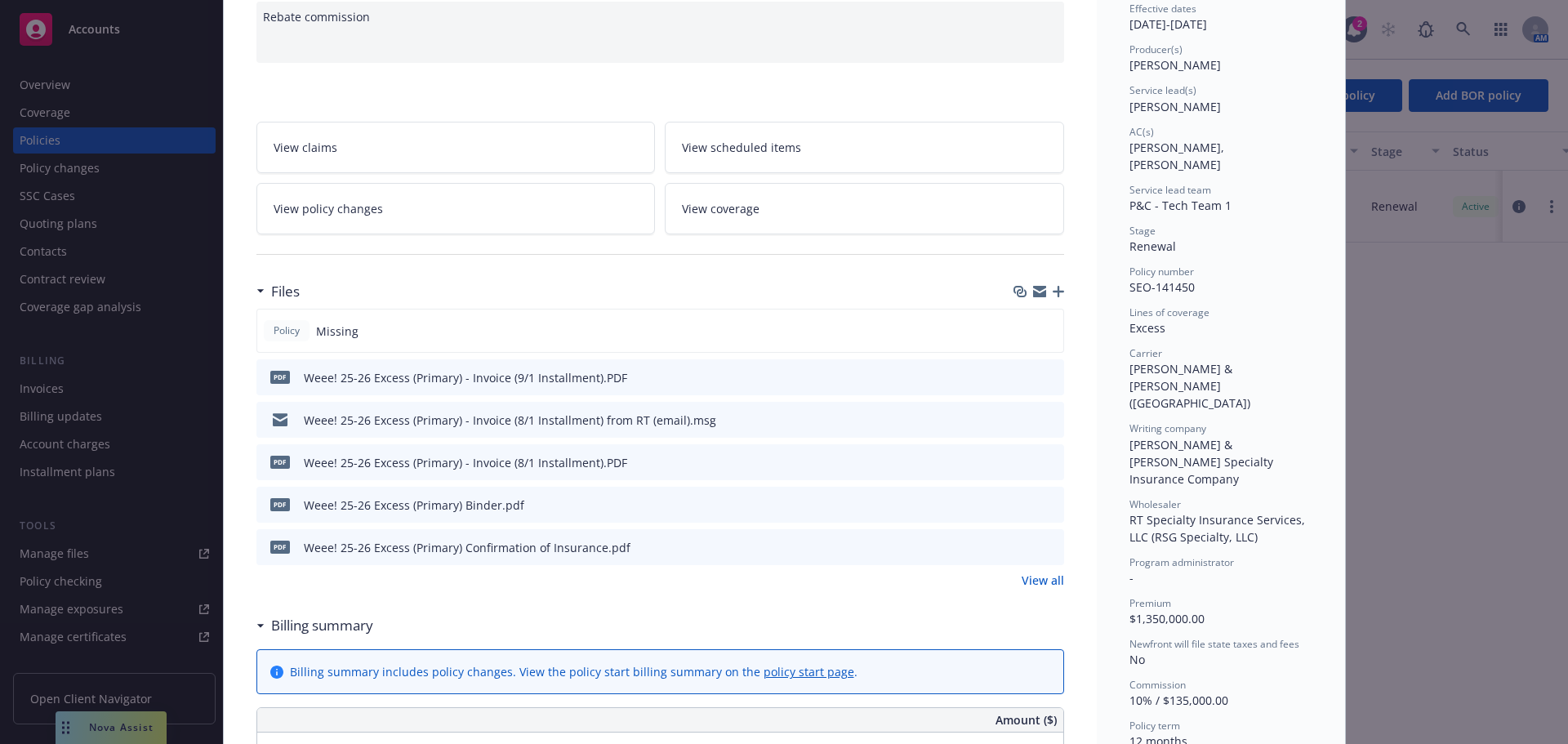
scroll to position [163, 0]
